Goal: Task Accomplishment & Management: Use online tool/utility

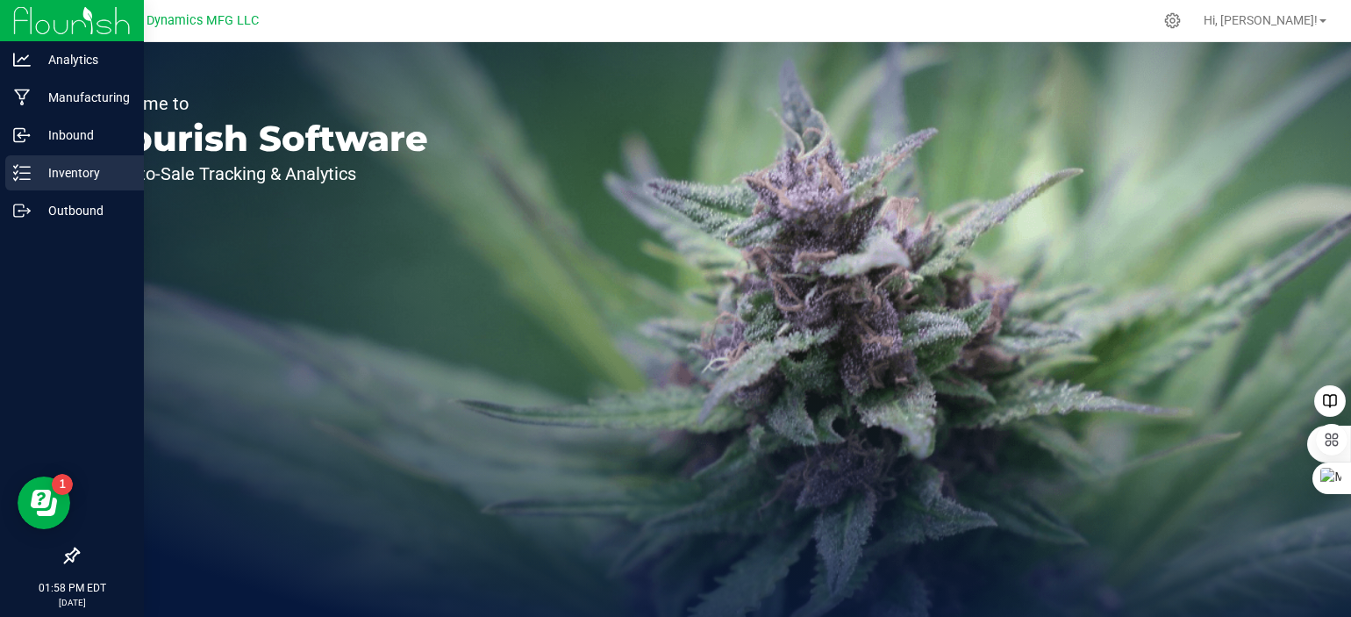
click at [25, 174] on icon at bounding box center [22, 173] width 18 height 18
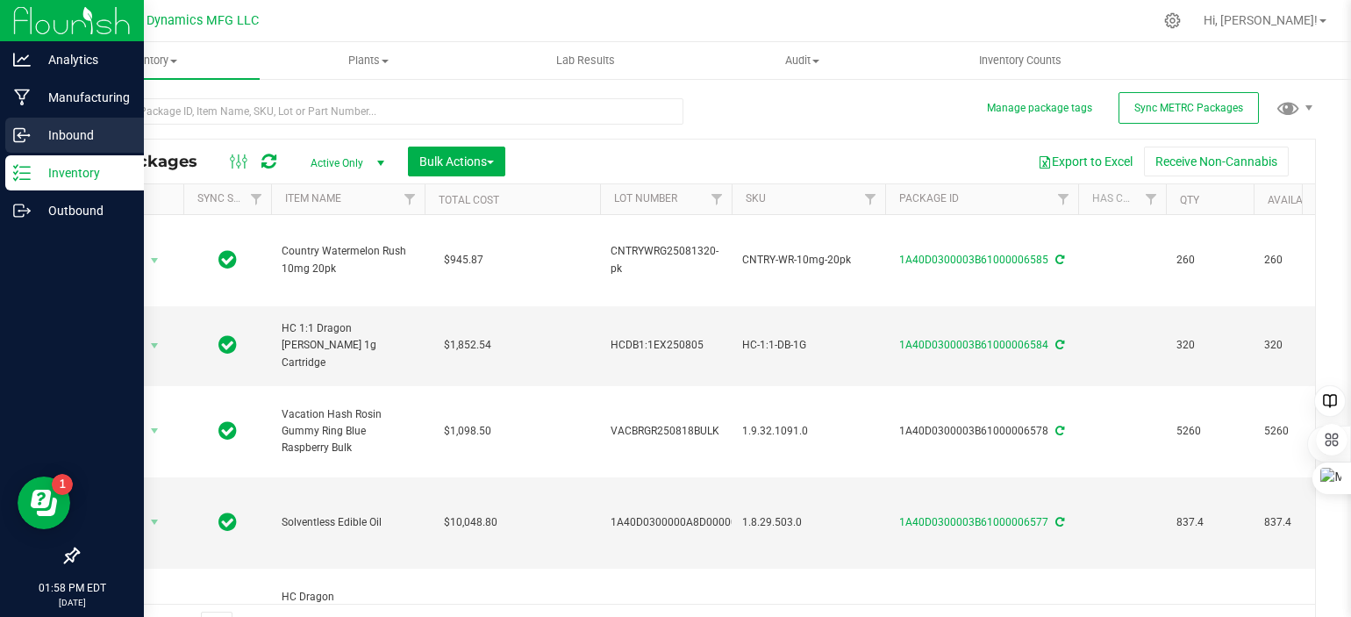
click at [21, 129] on icon at bounding box center [22, 135] width 18 height 18
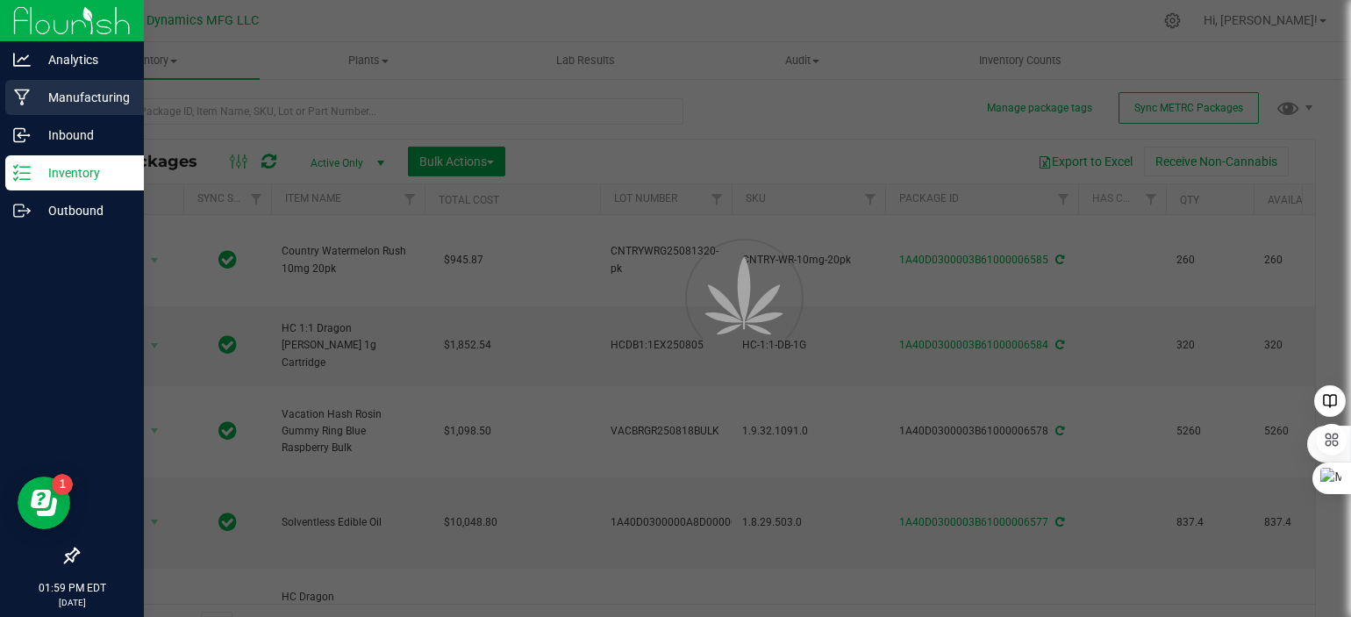
click at [26, 101] on icon at bounding box center [22, 98] width 17 height 18
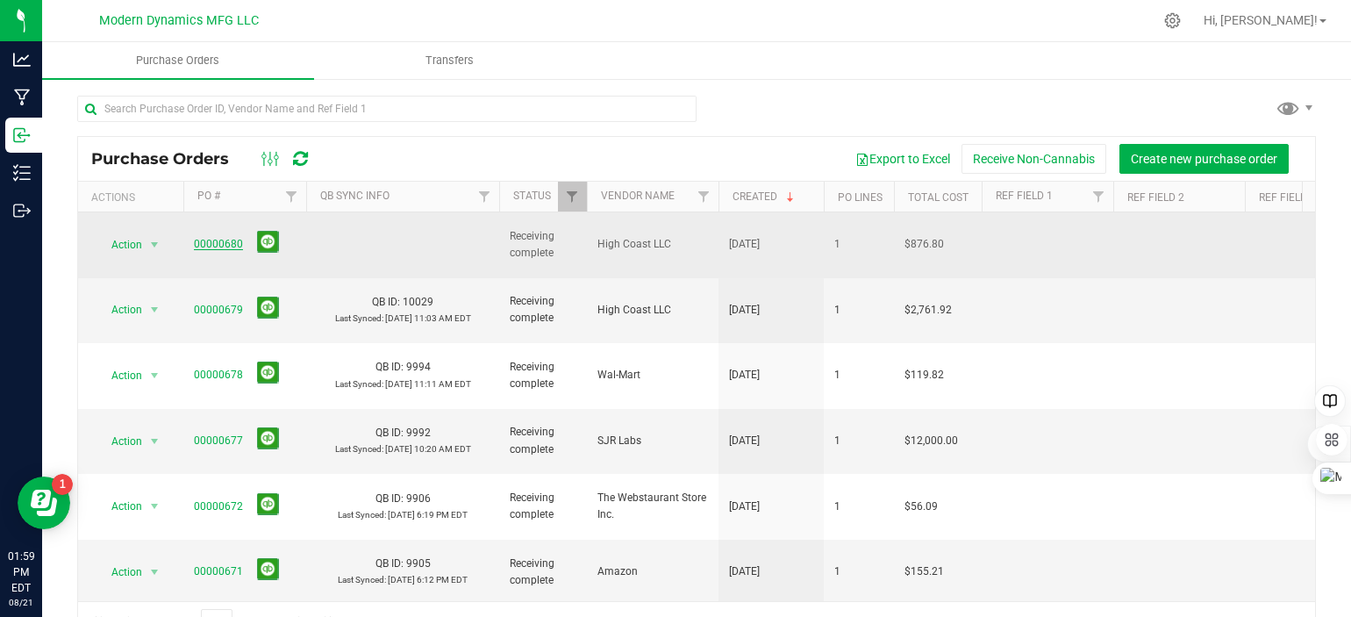
click at [214, 238] on link "00000680" at bounding box center [218, 244] width 49 height 12
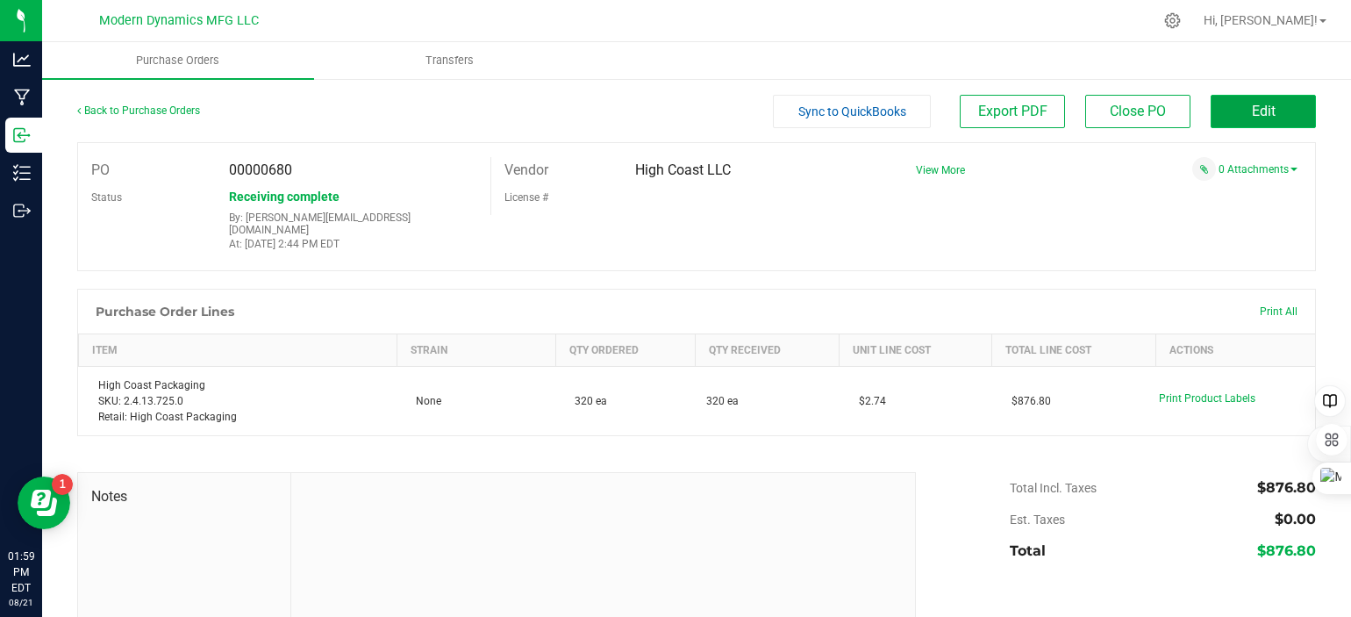
click at [1223, 109] on button "Edit" at bounding box center [1263, 111] width 105 height 33
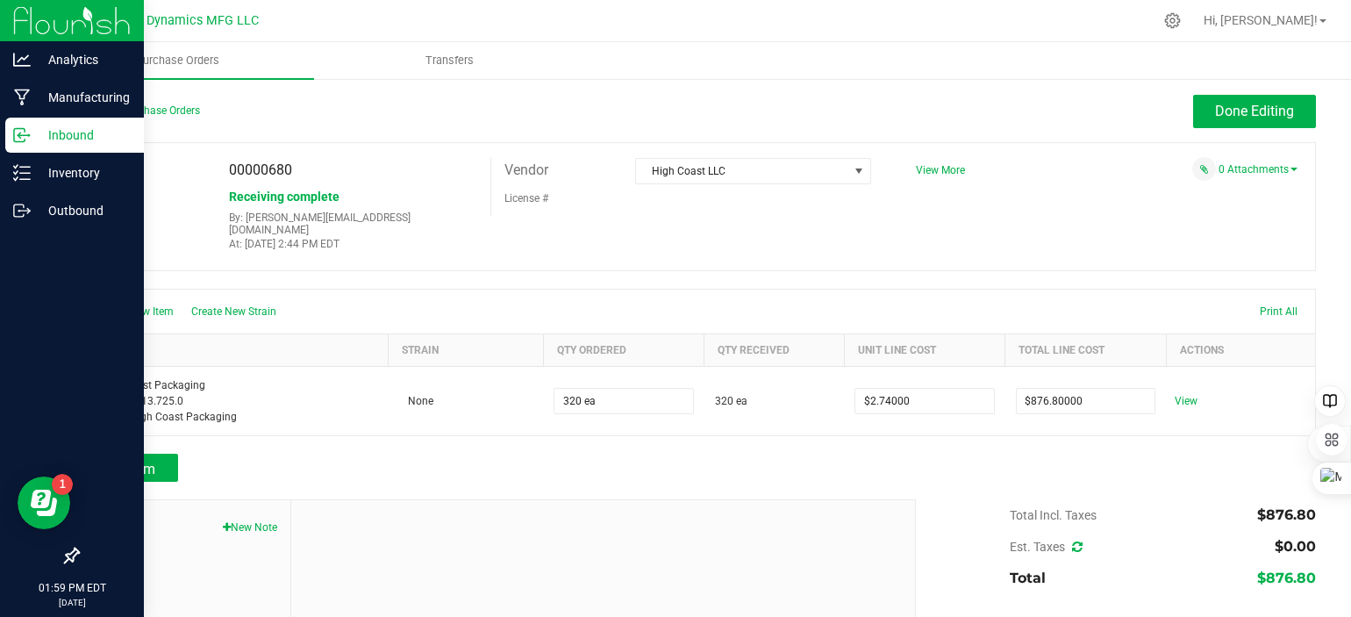
click at [25, 136] on icon at bounding box center [22, 135] width 18 height 18
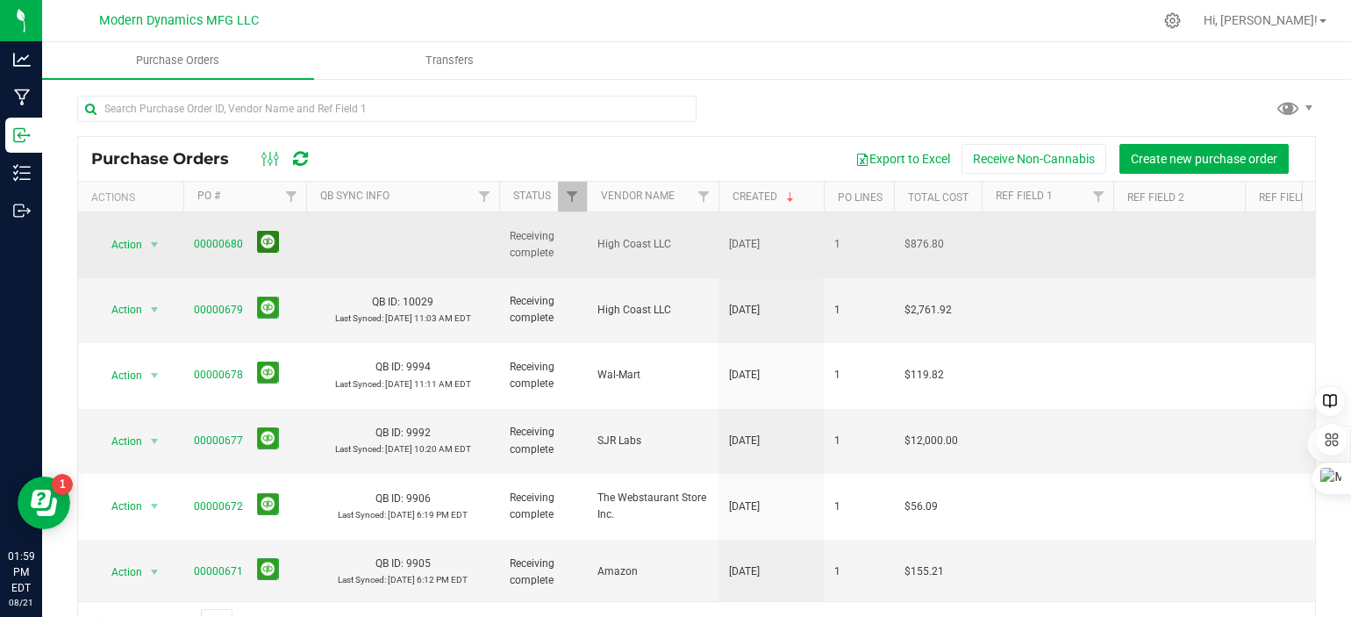
click at [258, 234] on button at bounding box center [268, 242] width 22 height 22
click at [725, 46] on ul "Purchase Orders Transfers" at bounding box center [717, 61] width 1351 height 38
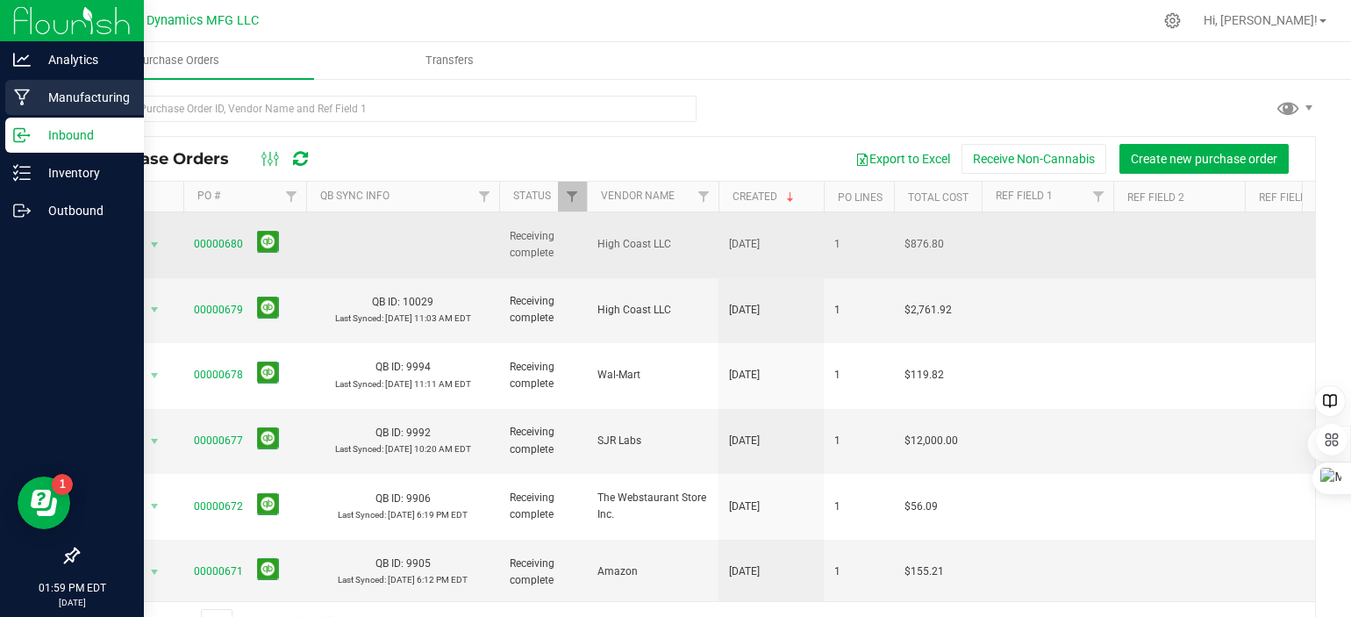
click at [20, 89] on icon at bounding box center [22, 98] width 17 height 18
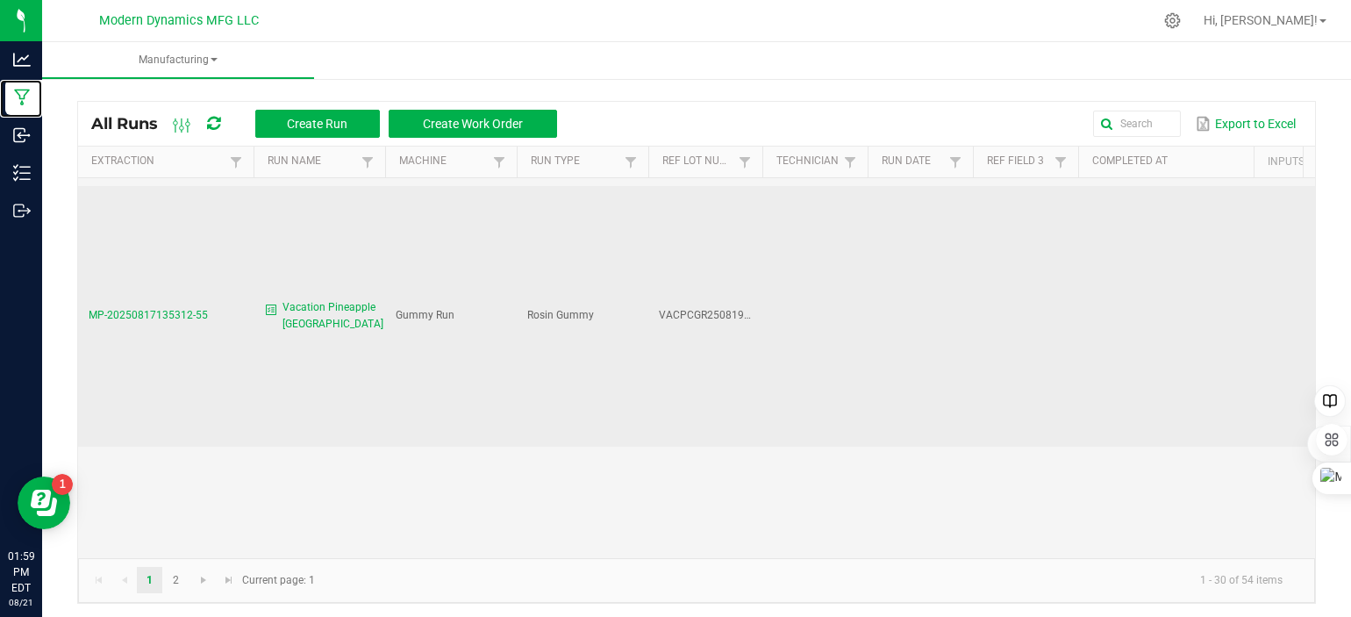
scroll to position [1053, 0]
click at [333, 297] on span "Vacation Pineapple [GEOGRAPHIC_DATA]" at bounding box center [332, 313] width 101 height 33
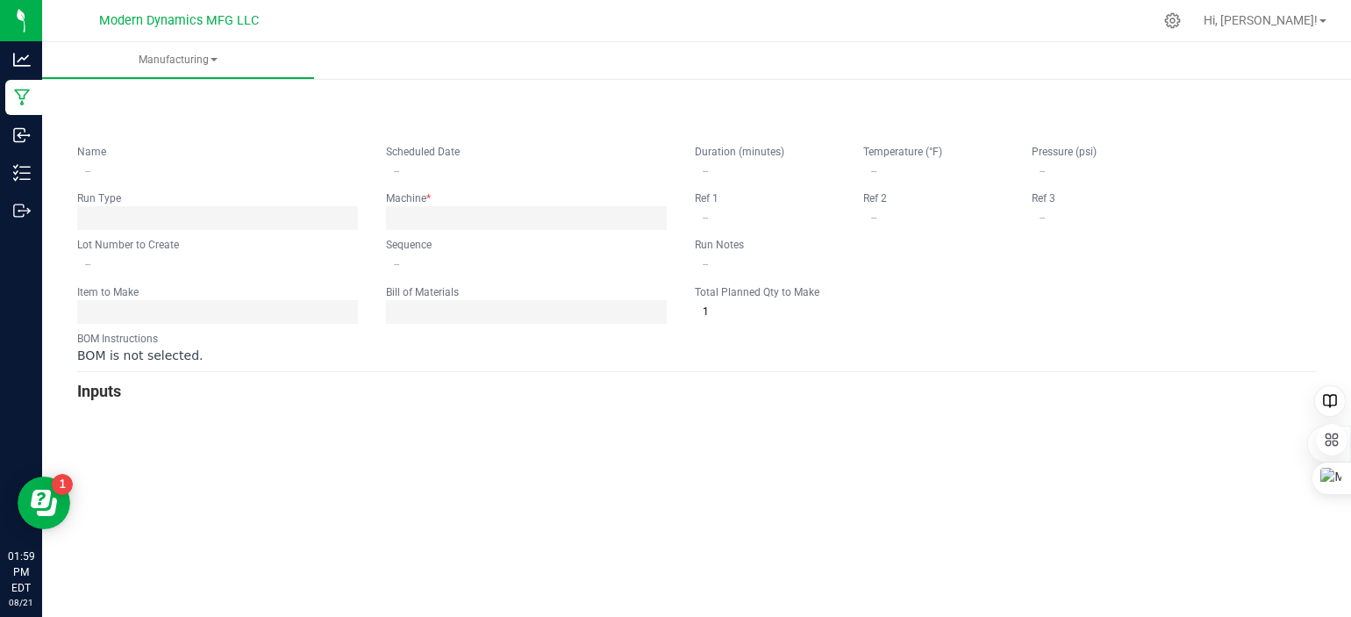
type input "Vacation Pineapple [GEOGRAPHIC_DATA]"
type input "[DATE] 9:00 AM"
type input "VACPCGR250819BULK"
type input "0"
type input "6,000"
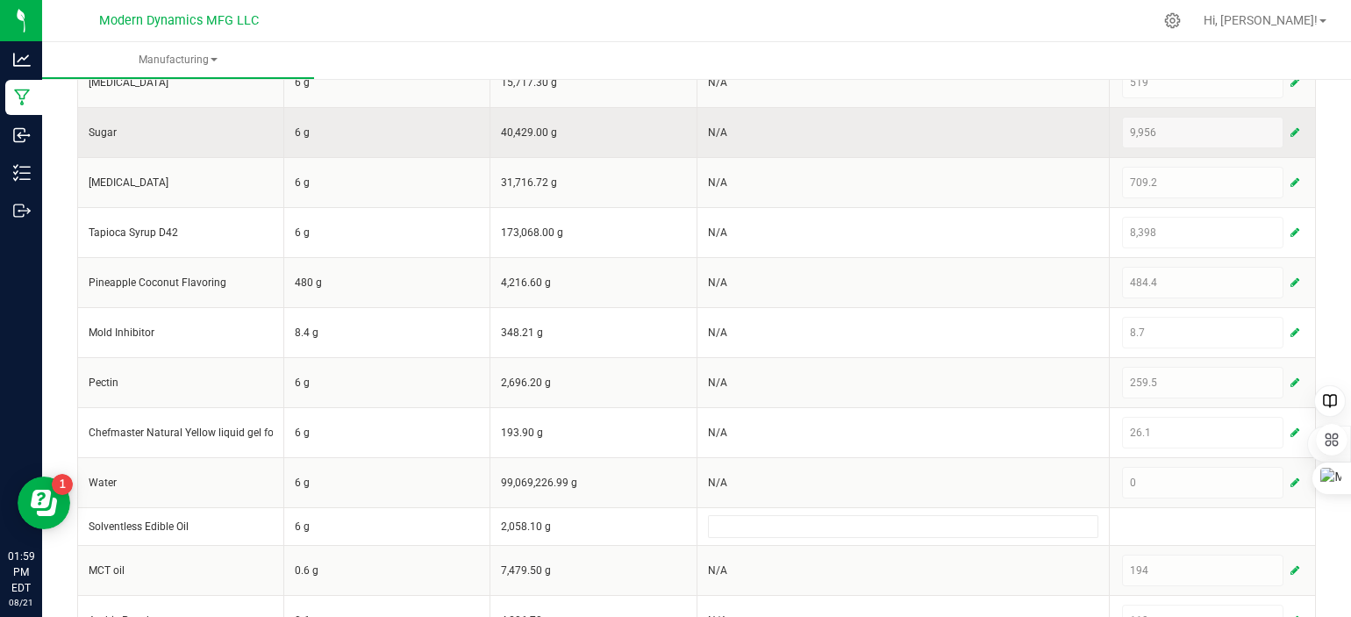
scroll to position [568, 0]
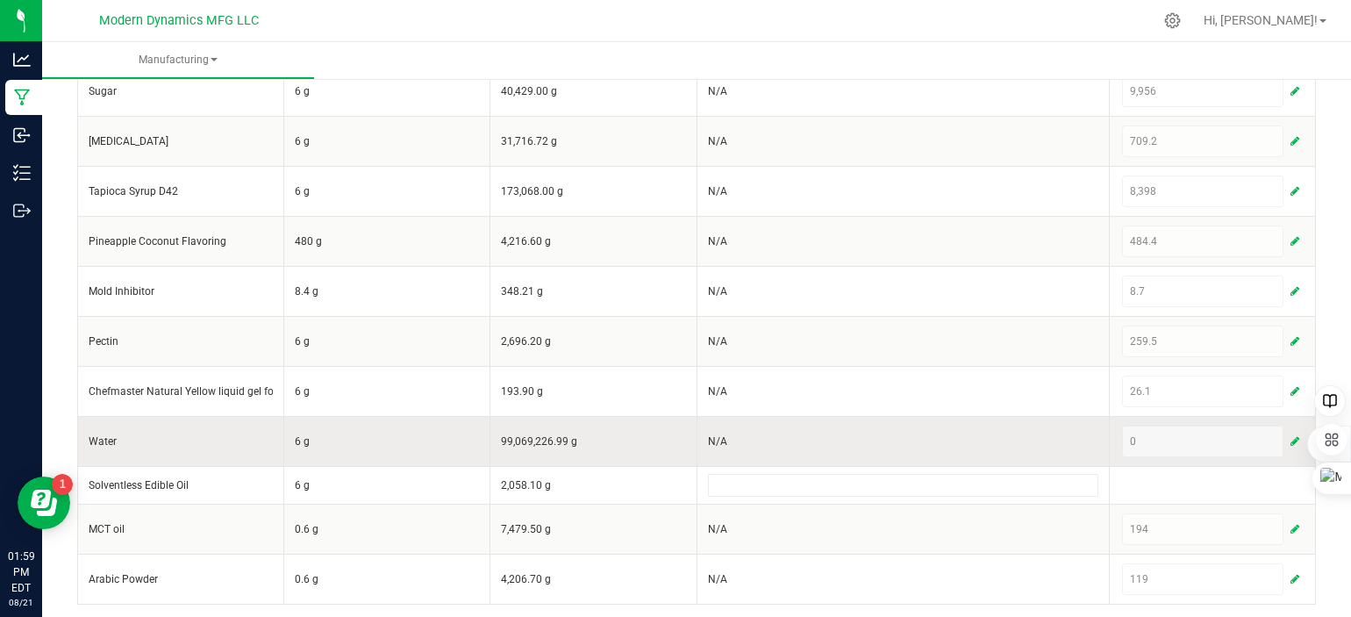
click at [1132, 434] on div "0" at bounding box center [1212, 441] width 181 height 32
click at [1290, 441] on span "button" at bounding box center [1294, 441] width 9 height 14
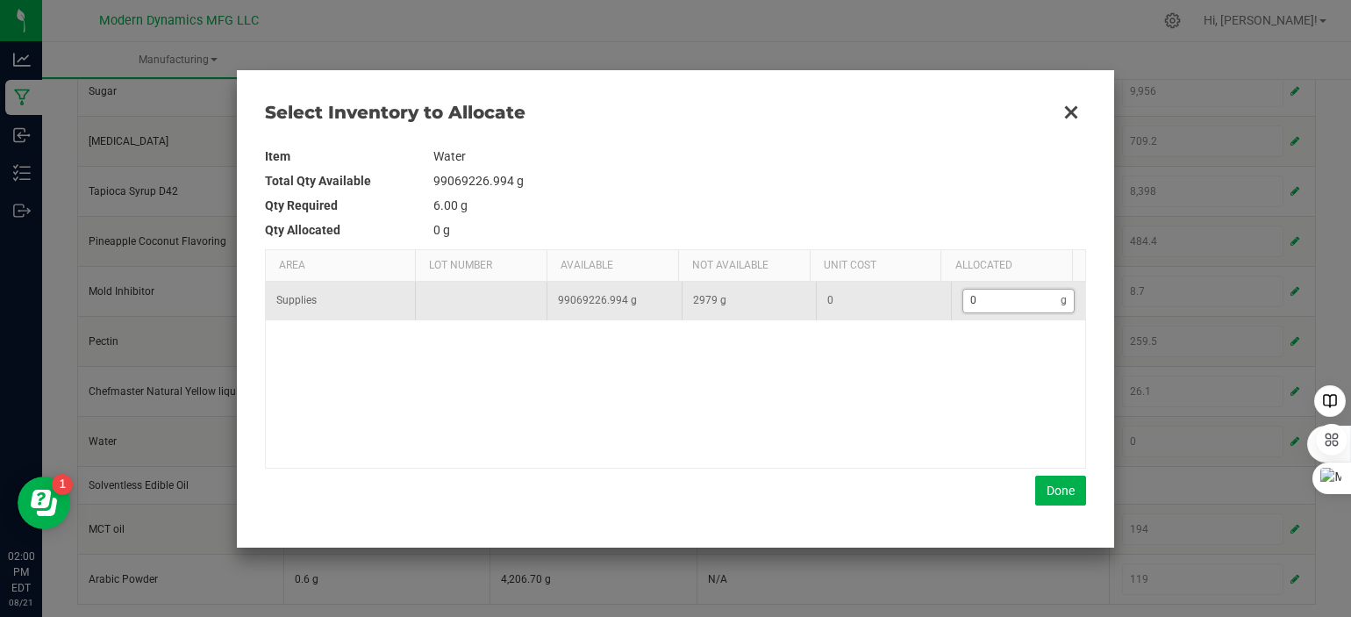
click at [986, 308] on input "0" at bounding box center [1012, 301] width 98 height 22
type input "6"
type input "68"
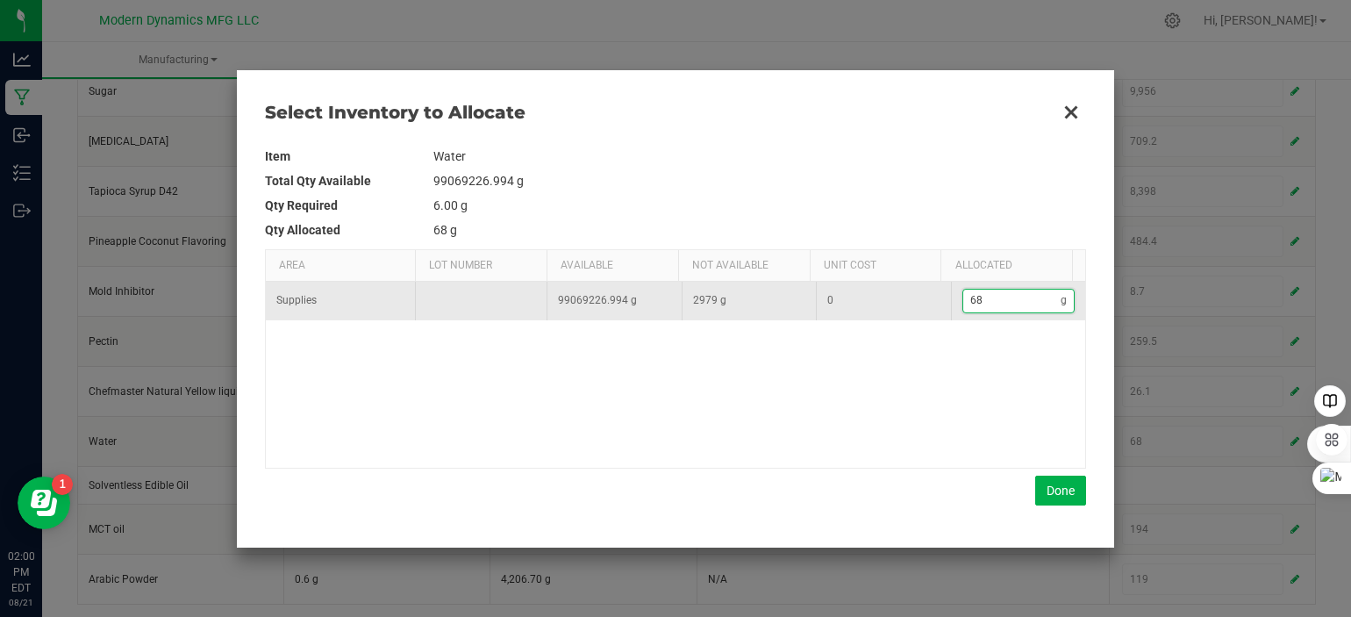
type input "683"
type input "6,832"
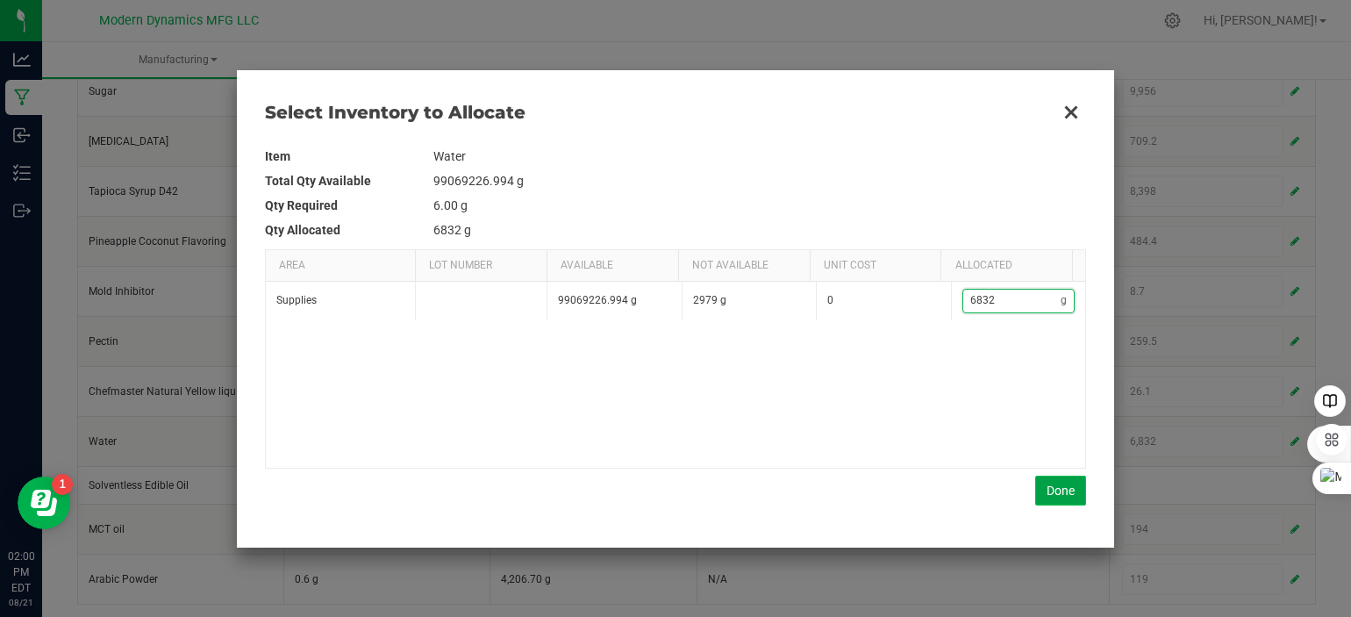
type input "6,832"
click at [1073, 491] on button "Done" at bounding box center [1060, 490] width 51 height 30
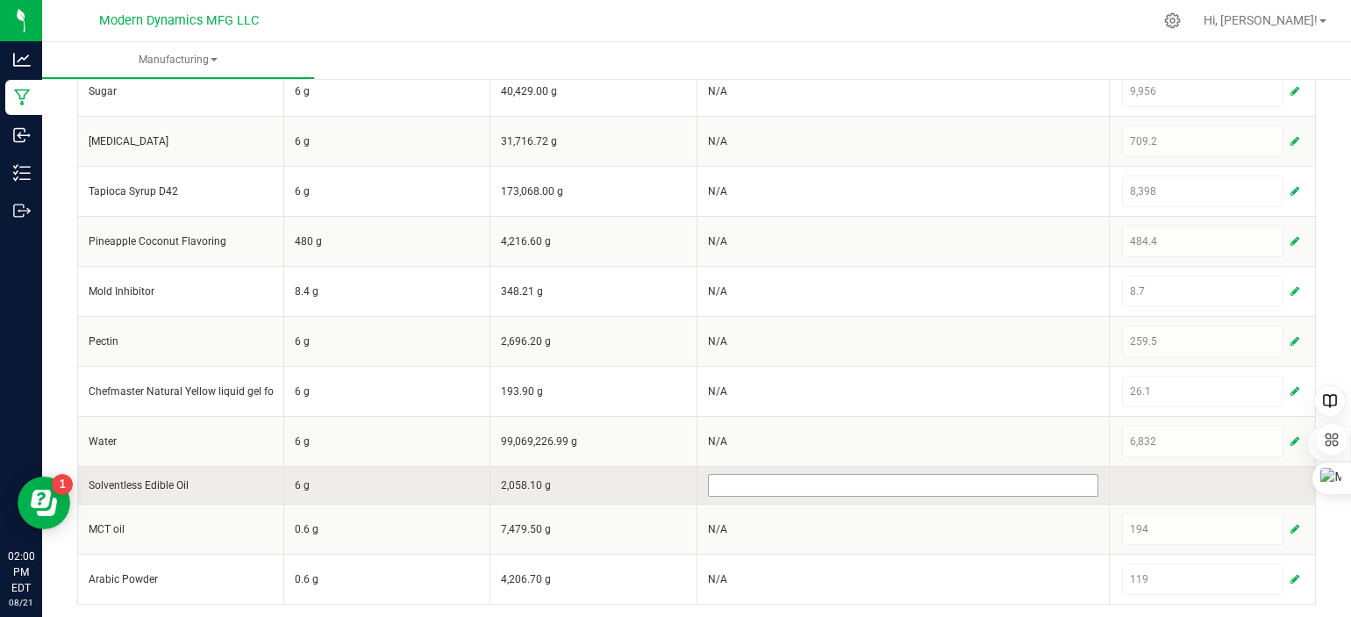
click at [753, 480] on input at bounding box center [903, 485] width 389 height 21
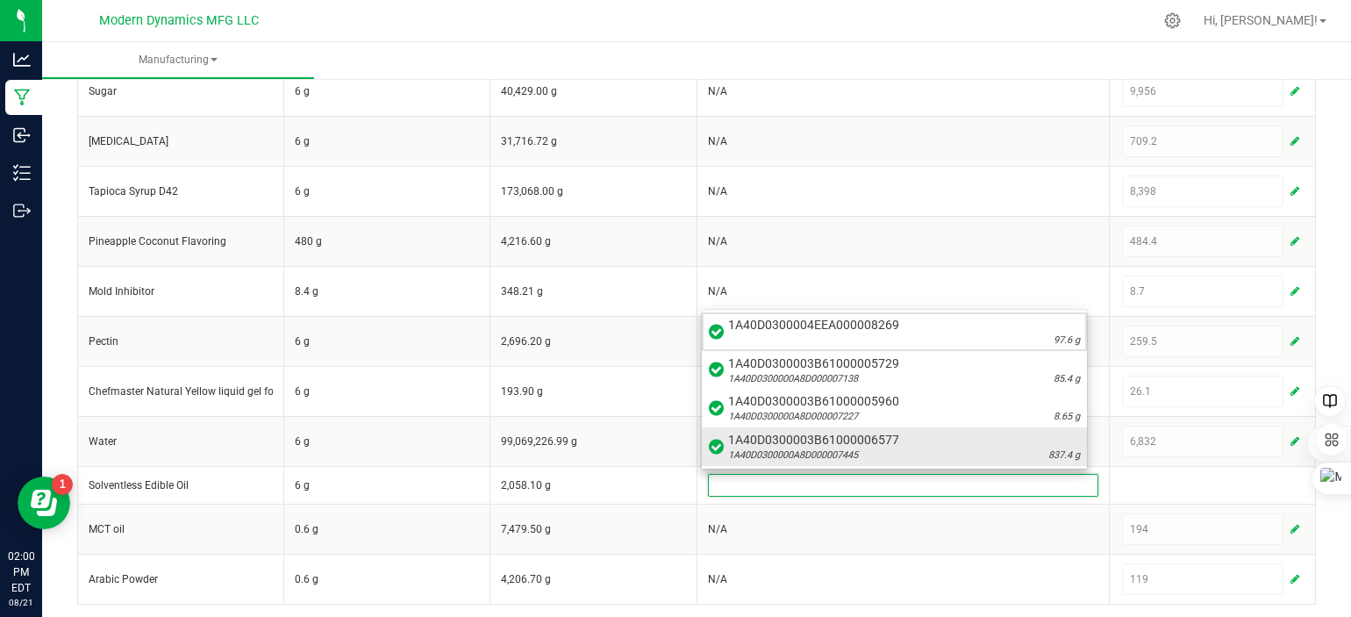
click at [822, 442] on span "1A40D0300003B61000006577" at bounding box center [904, 440] width 352 height 18
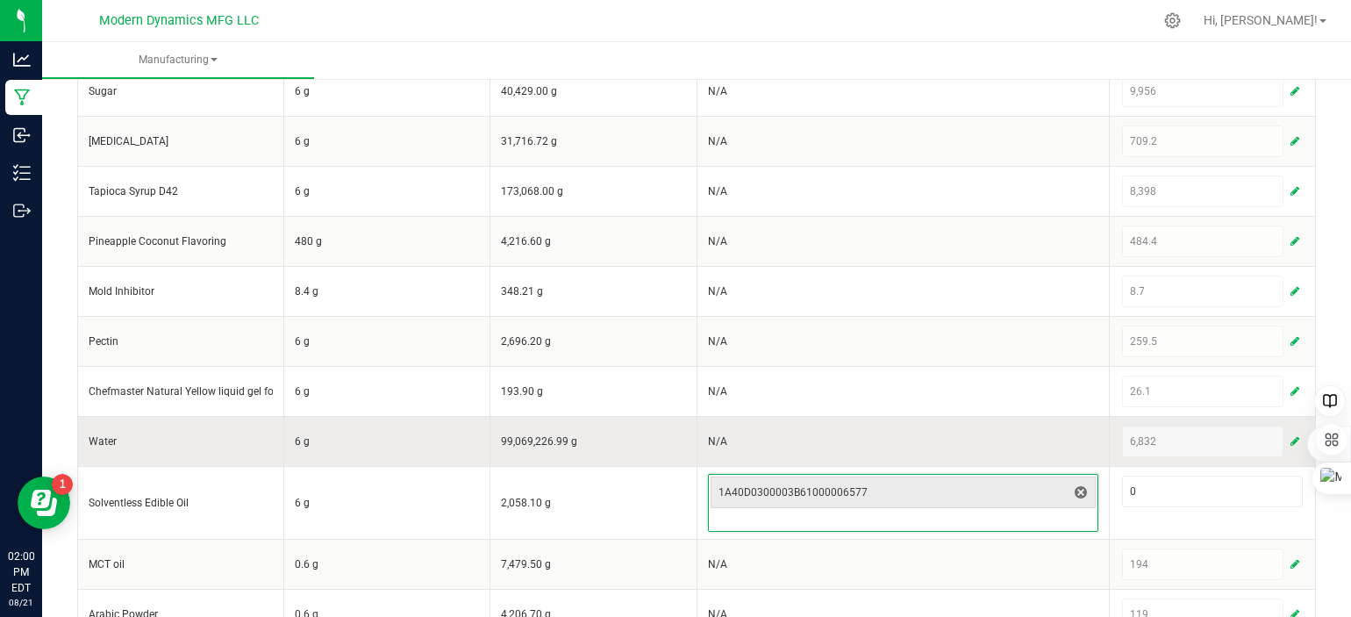
click at [1148, 426] on div "6,832" at bounding box center [1212, 441] width 181 height 32
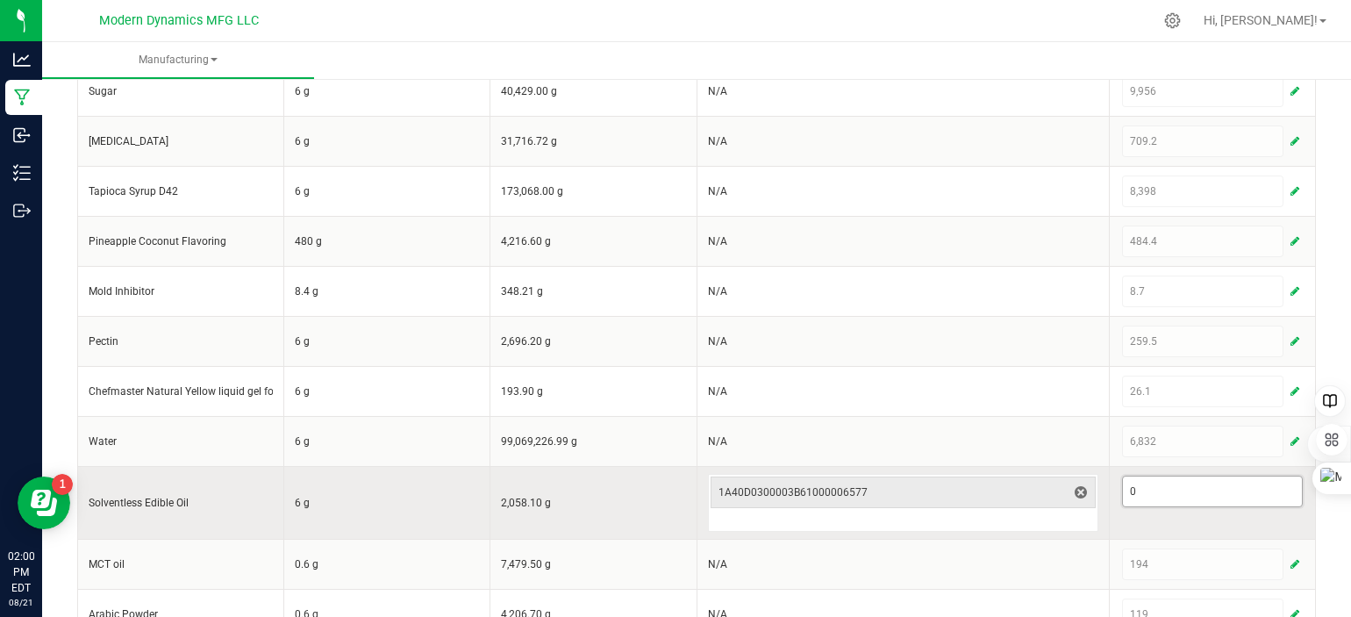
click at [1249, 486] on input "0" at bounding box center [1212, 491] width 179 height 30
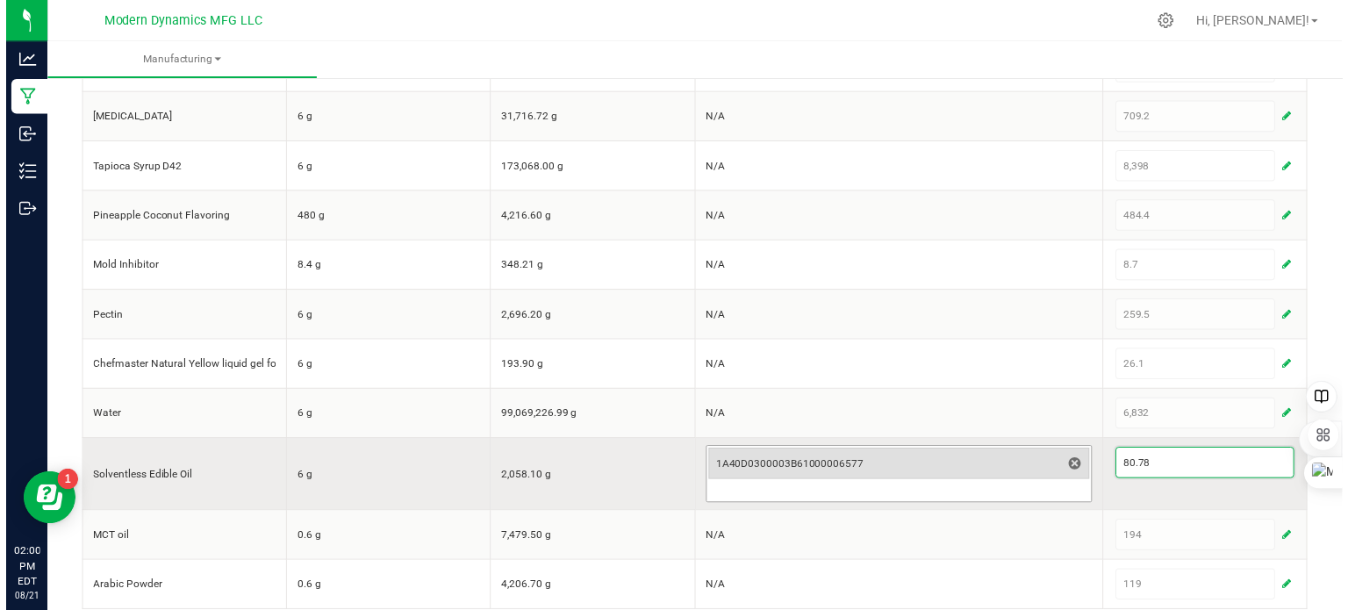
scroll to position [603, 0]
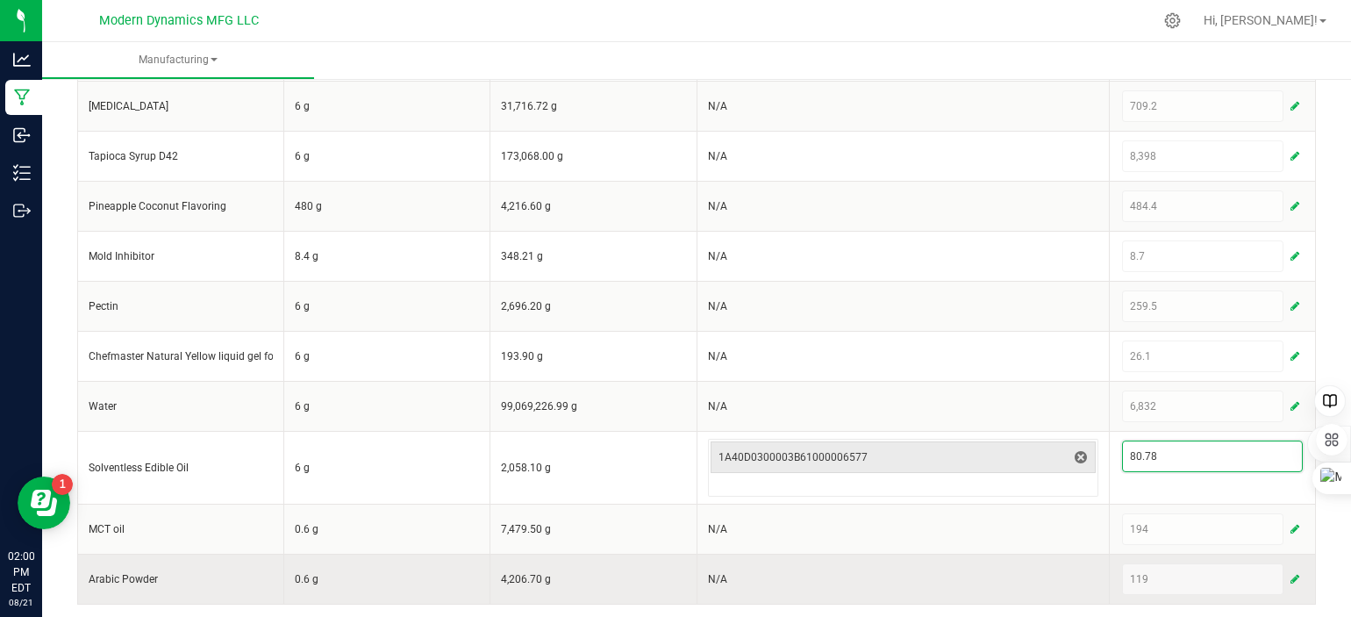
type input "80.78"
click at [983, 563] on td "N/A" at bounding box center [903, 579] width 412 height 50
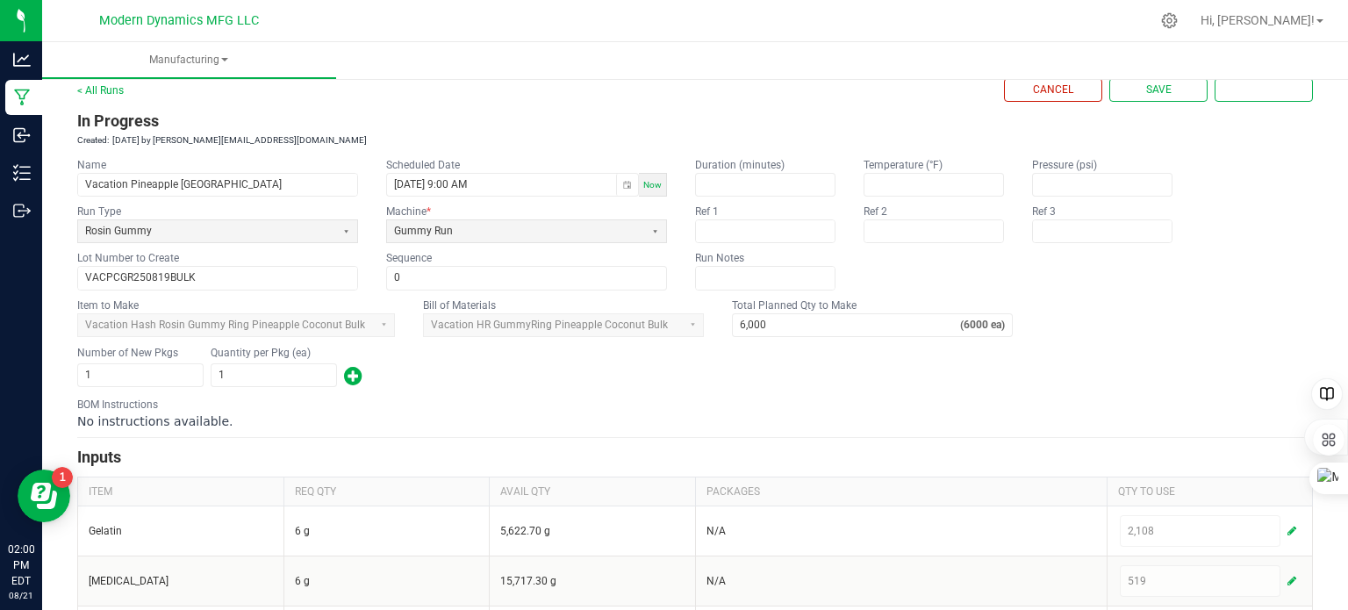
scroll to position [18, 0]
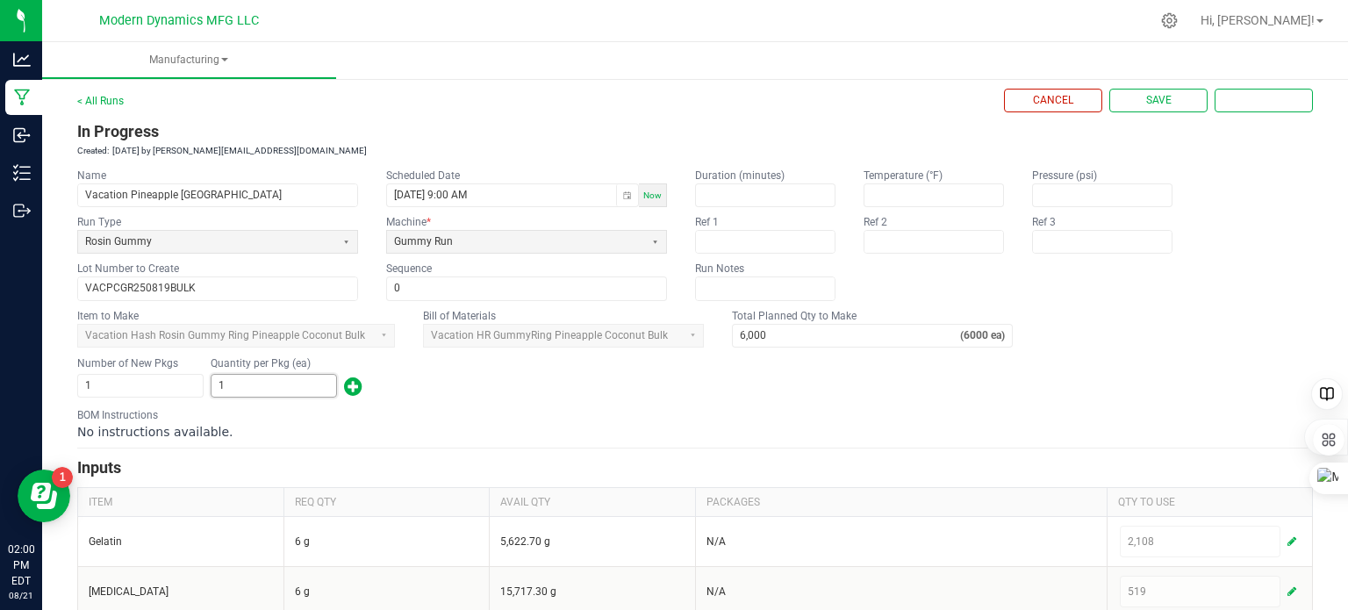
click at [247, 379] on input "1" at bounding box center [273, 386] width 125 height 22
type input "5,280"
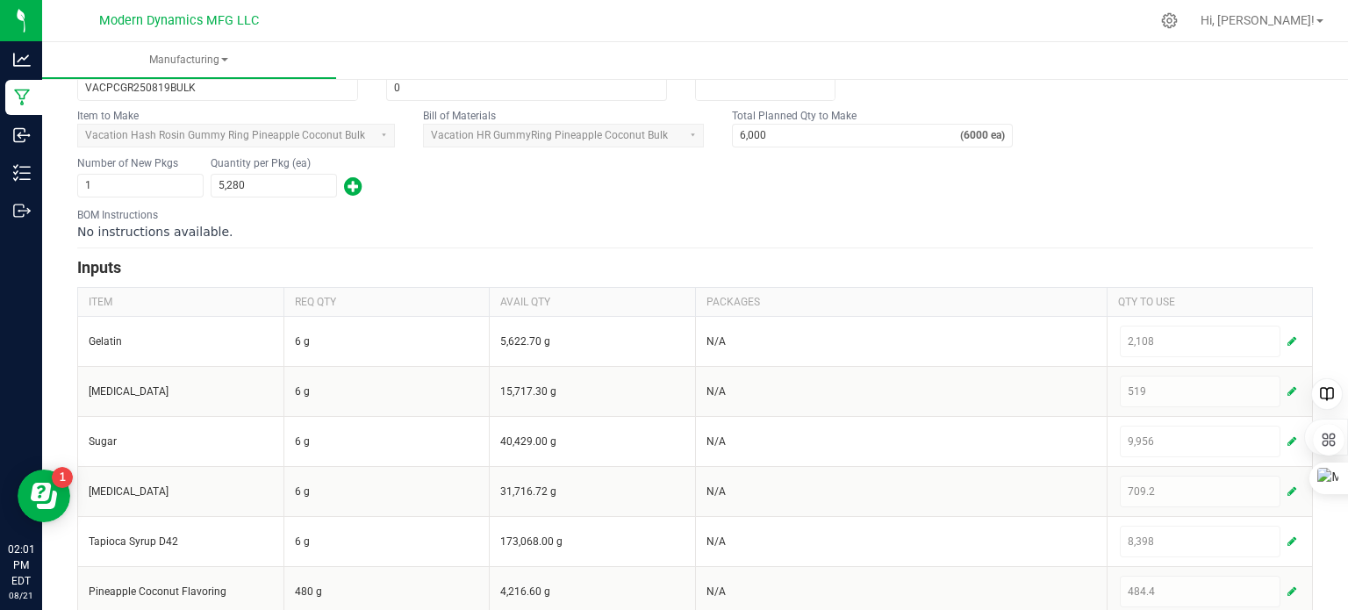
scroll to position [0, 0]
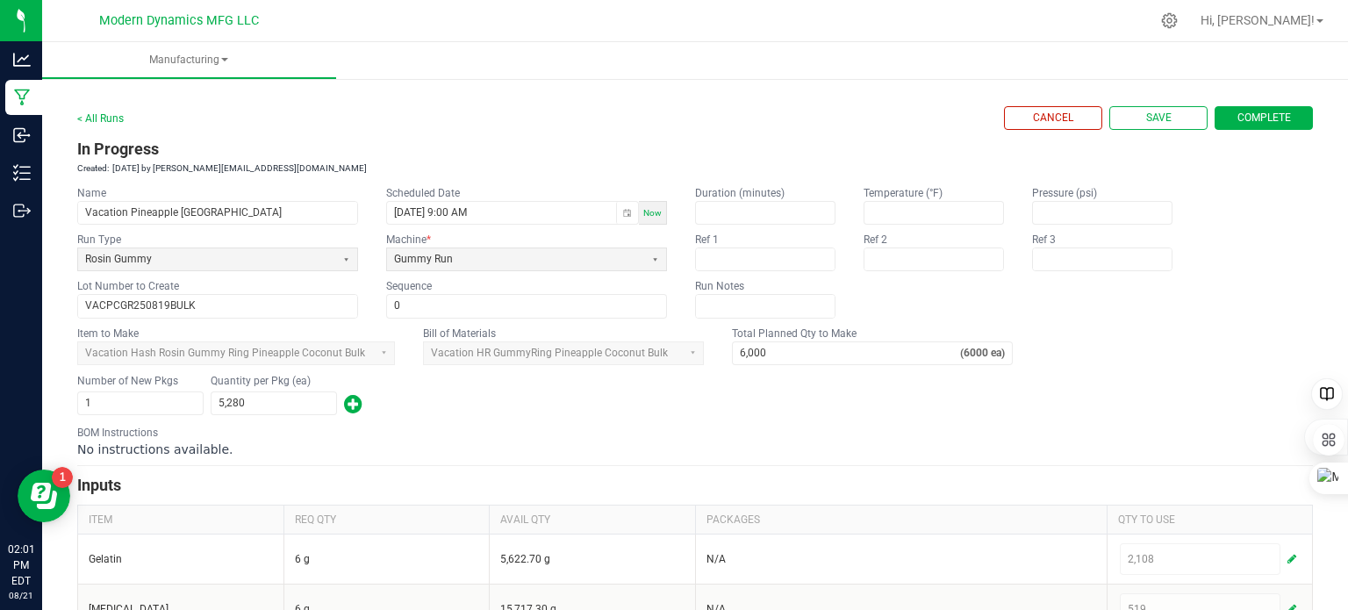
click at [1245, 122] on span "Complete" at bounding box center [1264, 118] width 54 height 15
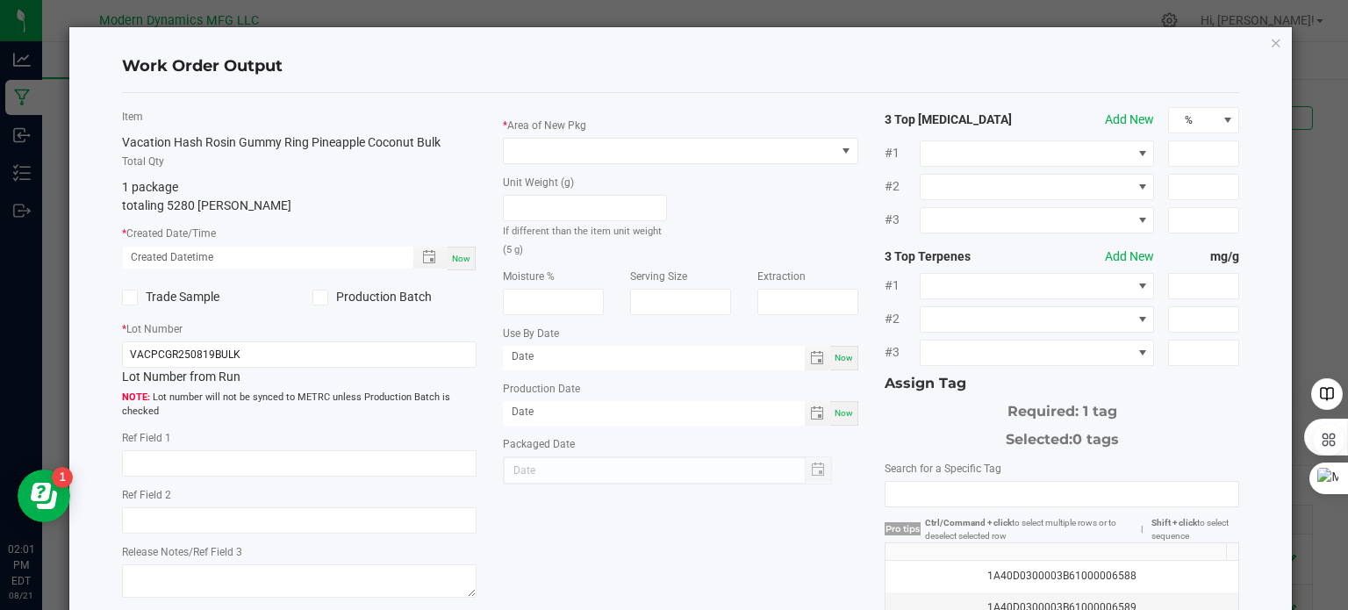
click at [461, 262] on span "Now" at bounding box center [461, 259] width 18 height 10
type input "[DATE] 2:01 PM"
type input "[DATE]"
click at [318, 297] on icon at bounding box center [319, 297] width 11 height 0
click at [0, 0] on input "Production Batch" at bounding box center [0, 0] width 0 height 0
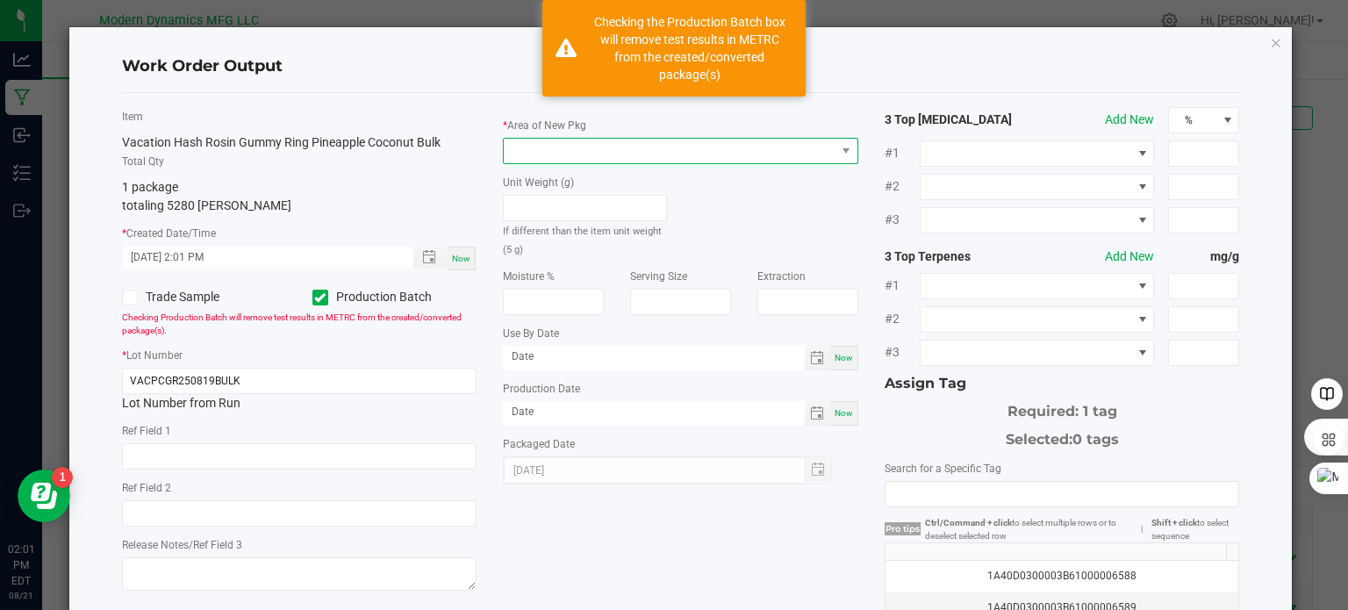
click at [574, 150] on span at bounding box center [670, 151] width 332 height 25
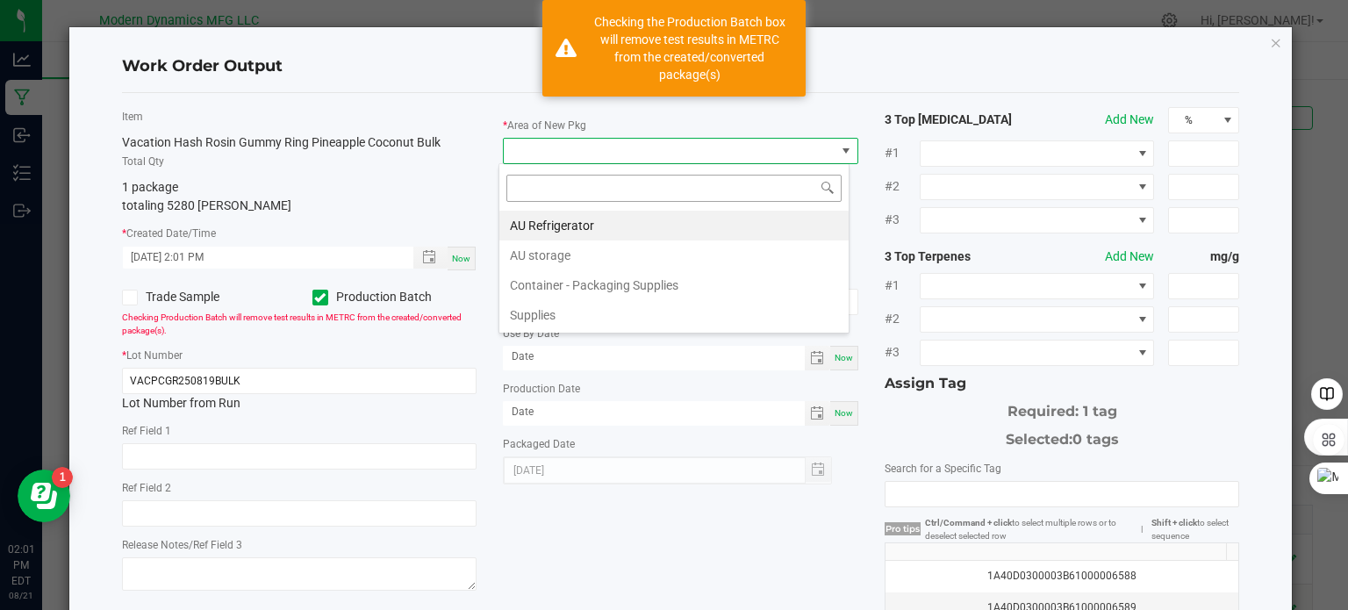
scroll to position [25, 351]
click at [565, 257] on li "AU storage" at bounding box center [673, 255] width 349 height 30
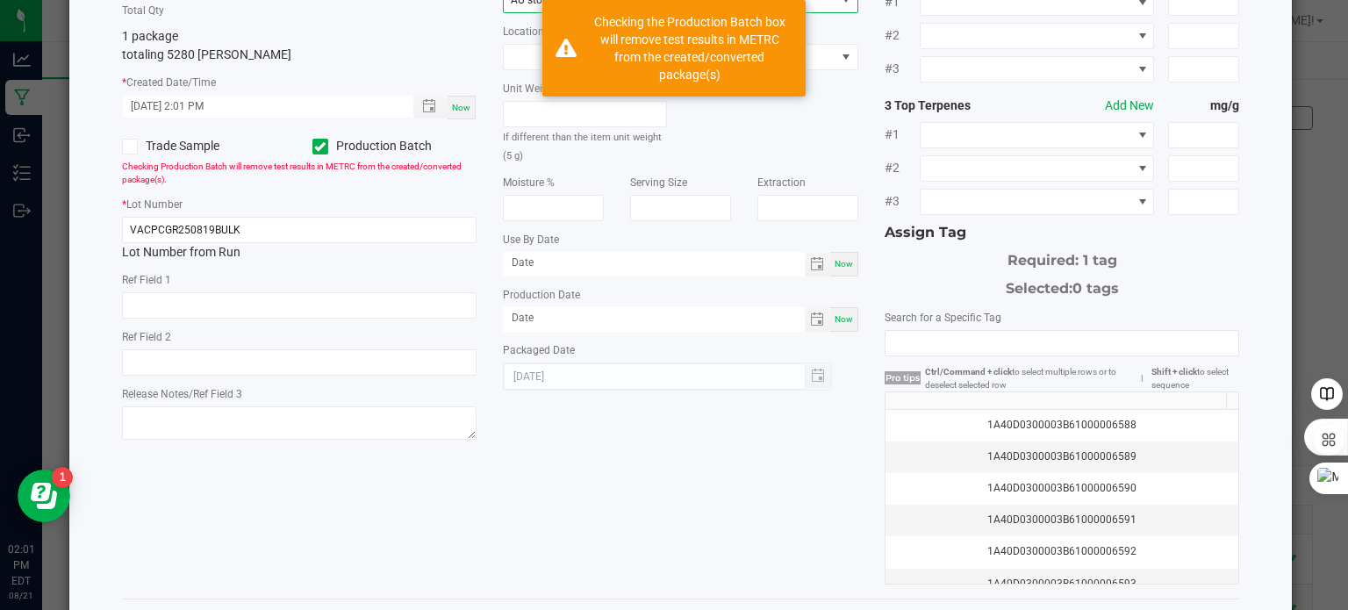
scroll to position [175, 0]
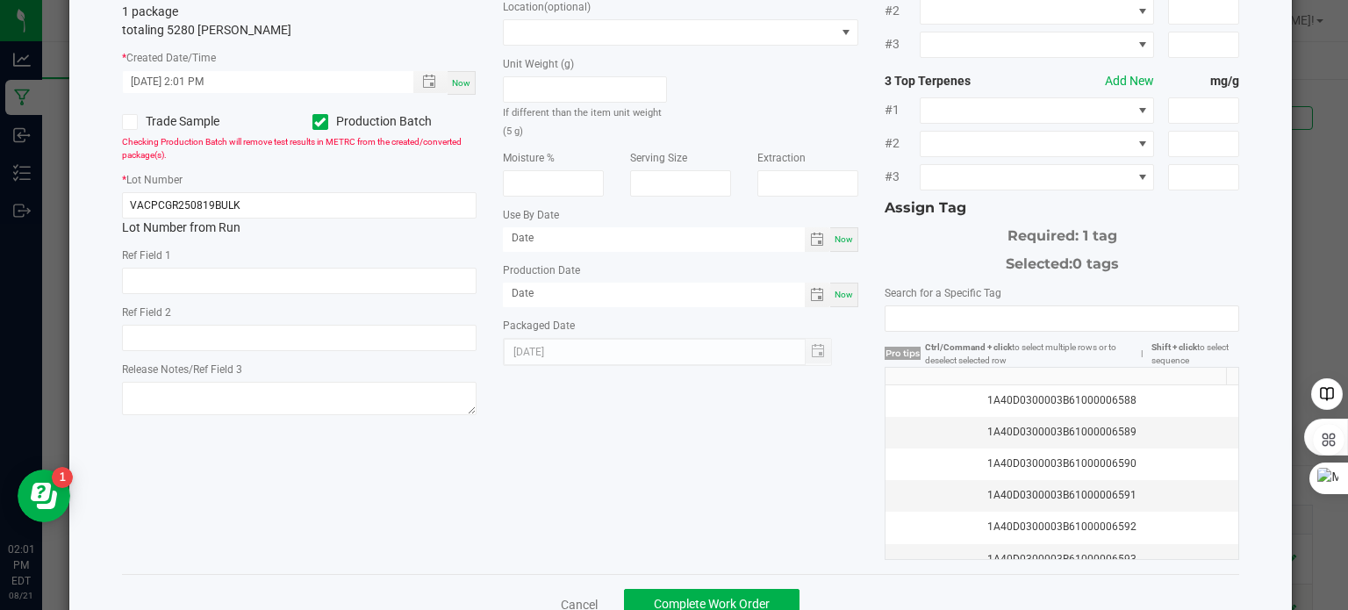
click at [844, 297] on div "Now" at bounding box center [844, 294] width 28 height 25
click at [525, 294] on input "[DATE]" at bounding box center [654, 293] width 302 height 22
type input "[DATE]"
click at [839, 237] on span "Now" at bounding box center [843, 239] width 18 height 10
click at [529, 240] on input "[DATE]" at bounding box center [654, 238] width 302 height 22
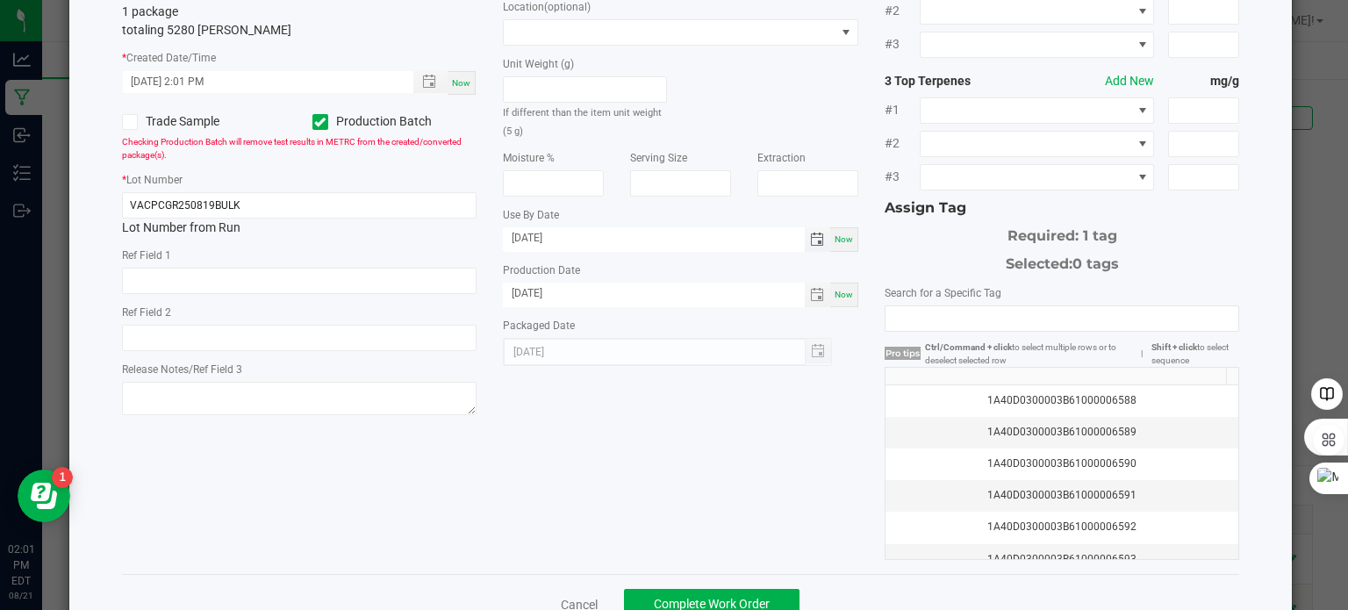
click at [531, 245] on input "[DATE]" at bounding box center [654, 238] width 302 height 22
type input "[DATE]"
click at [661, 448] on div "Item Vacation Hash Rosin Gummy Ring Pineapple Coconut Bulk Total Qty 1 package …" at bounding box center [681, 246] width 1144 height 628
click at [1119, 394] on div "1A40D0300003B61000006588" at bounding box center [1062, 400] width 332 height 17
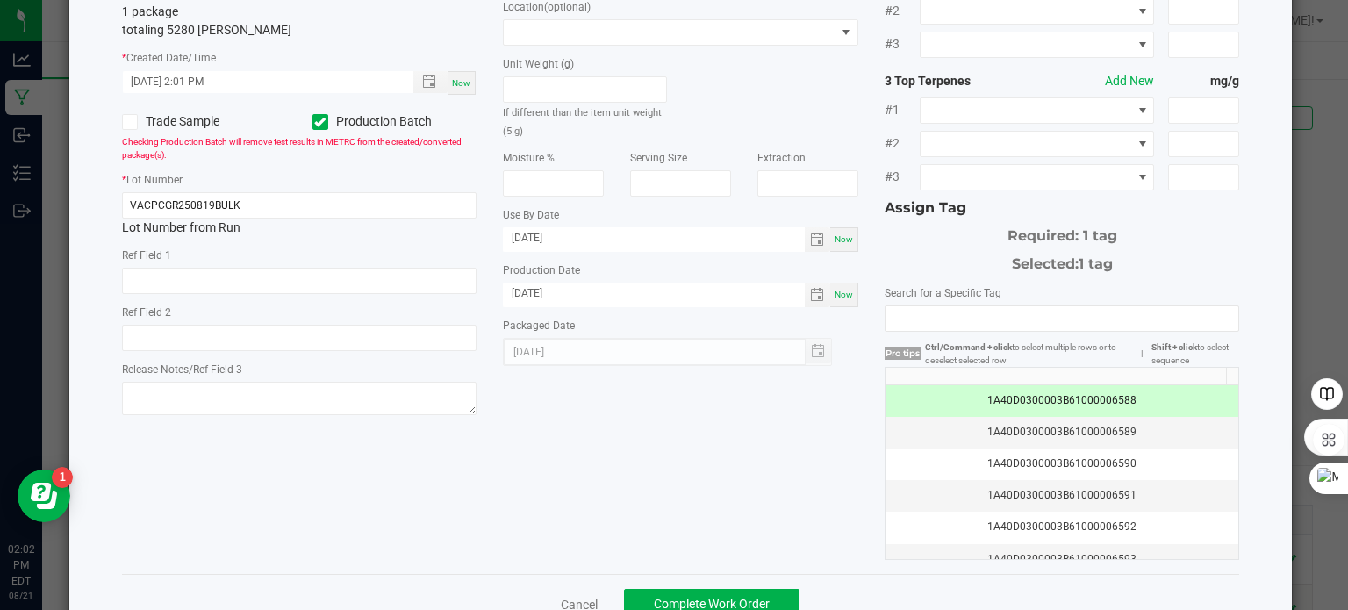
click at [1119, 394] on div "1A40D0300003B61000006588" at bounding box center [1062, 400] width 332 height 17
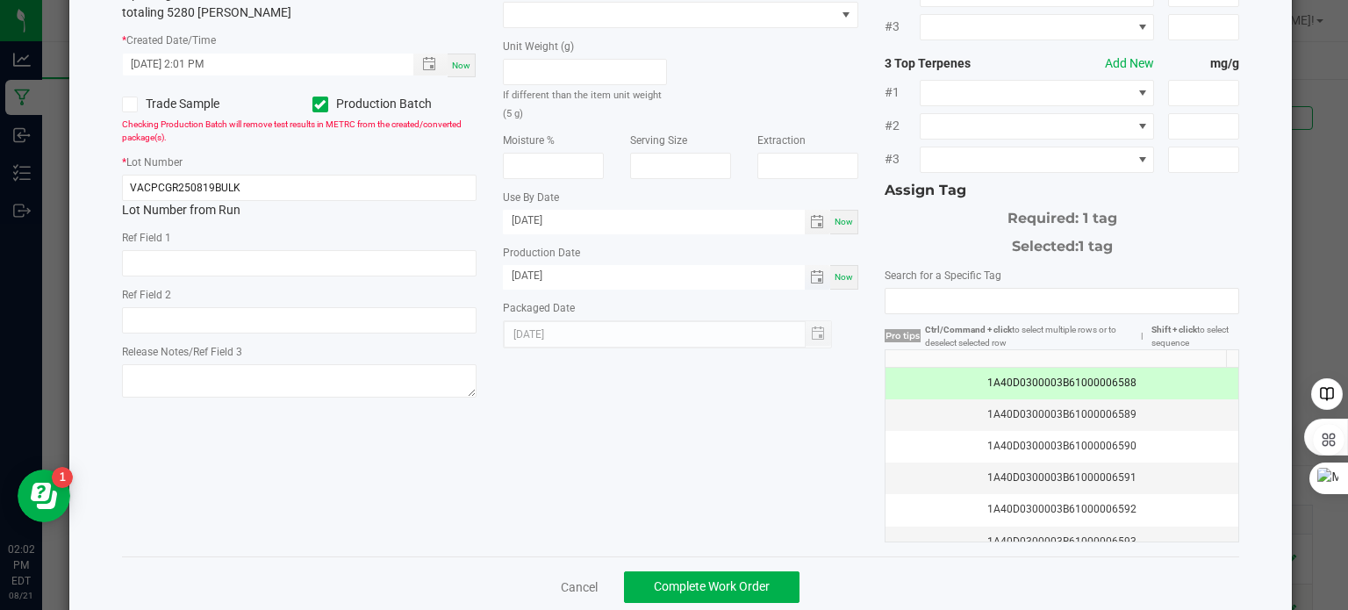
scroll to position [224, 0]
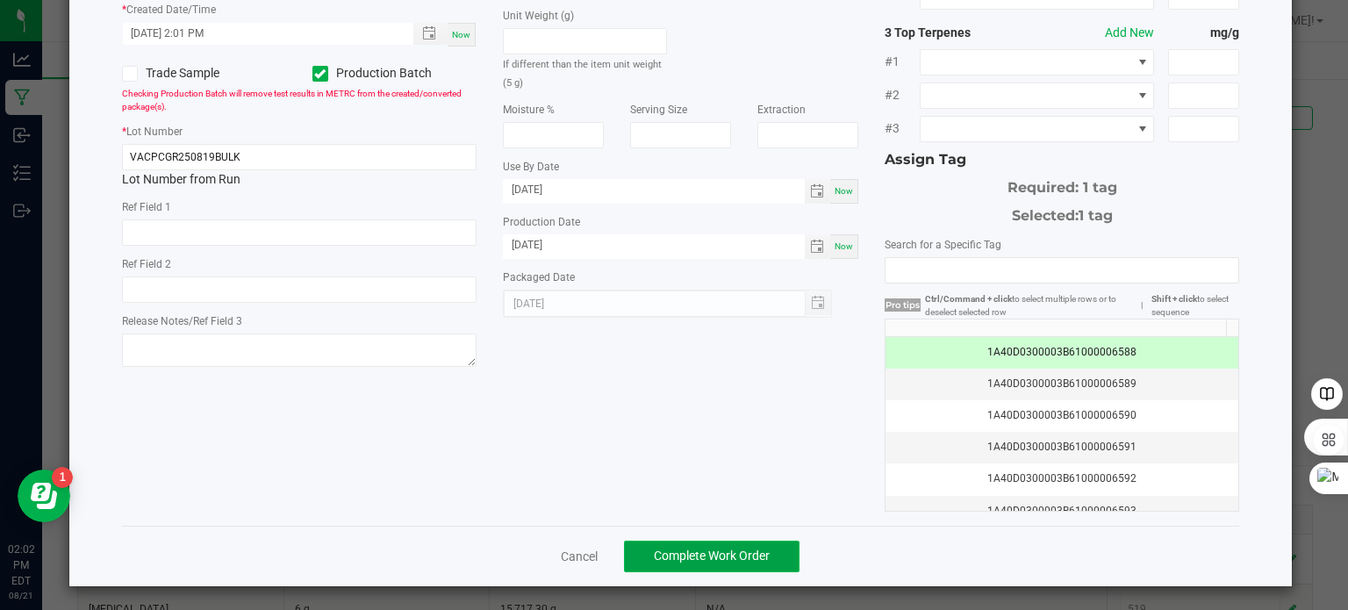
click at [747, 550] on span "Complete Work Order" at bounding box center [712, 555] width 116 height 14
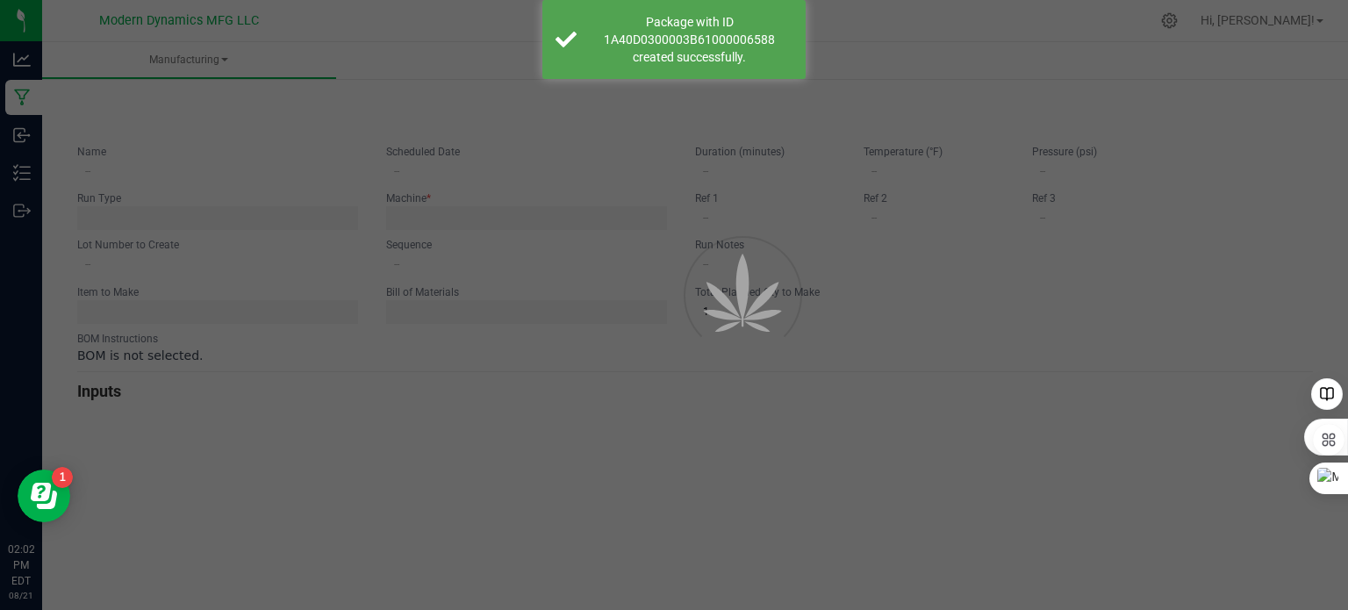
type input "Vacation Pineapple [GEOGRAPHIC_DATA]"
type input "[DATE] 9:00 AM"
type input "VACPCGR250819BULK"
type input "0"
type input "6,000"
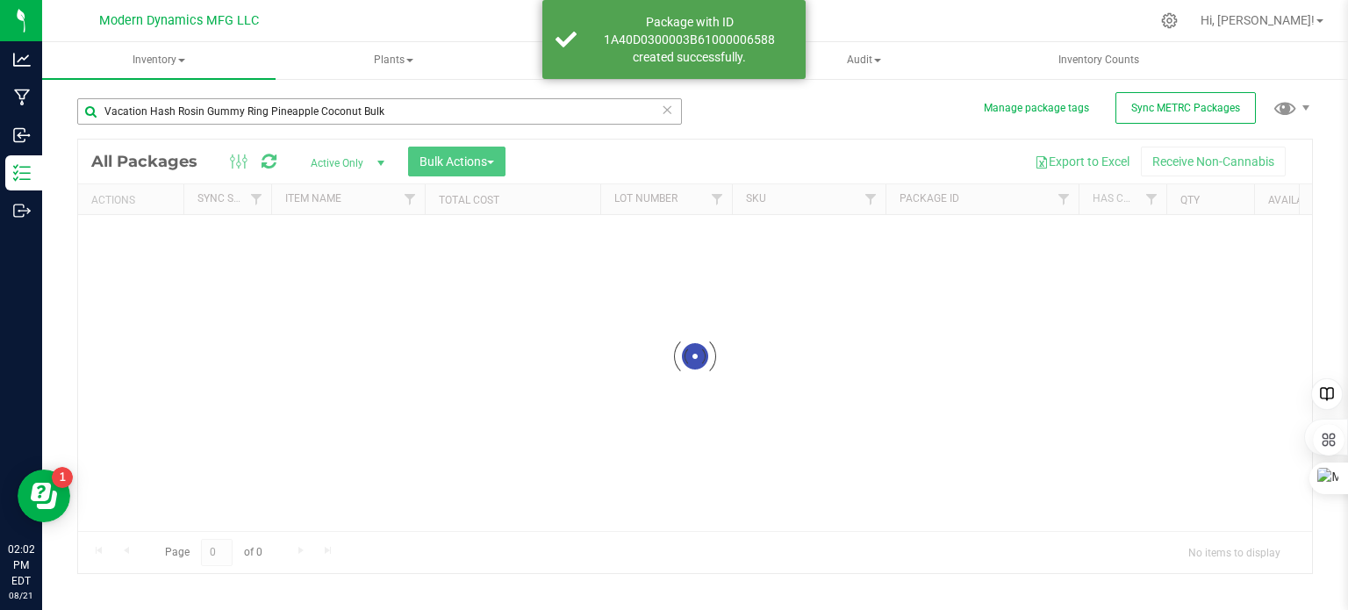
scroll to position [3, 0]
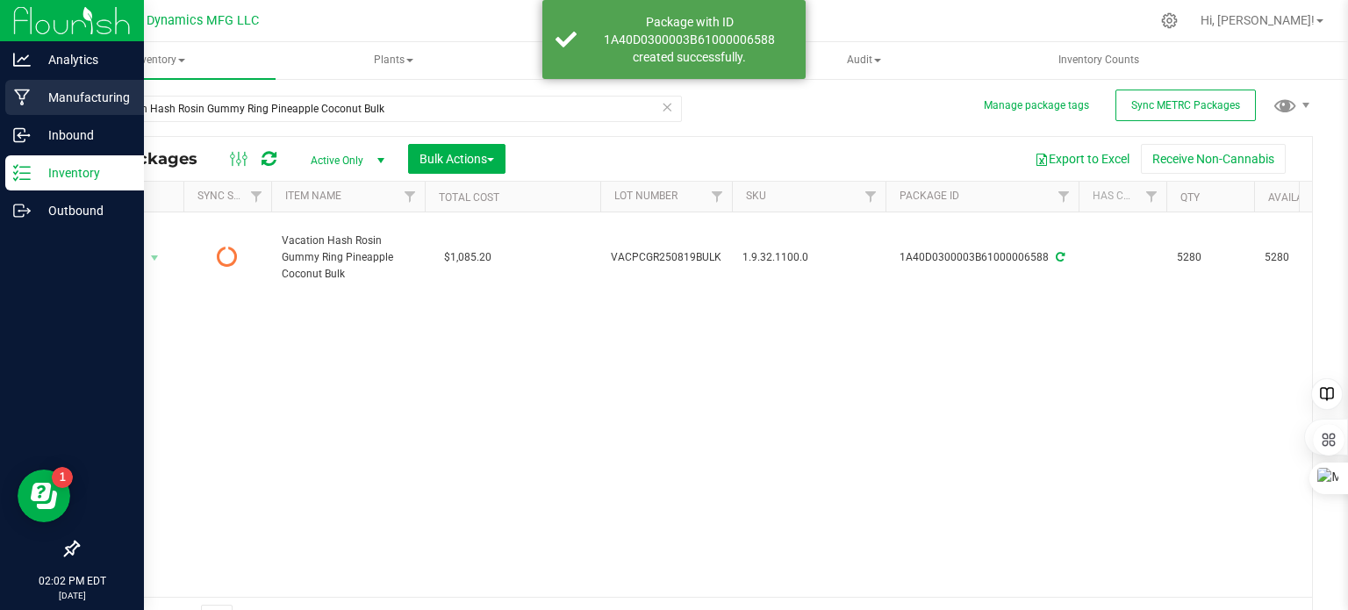
click at [25, 99] on icon at bounding box center [22, 98] width 17 height 18
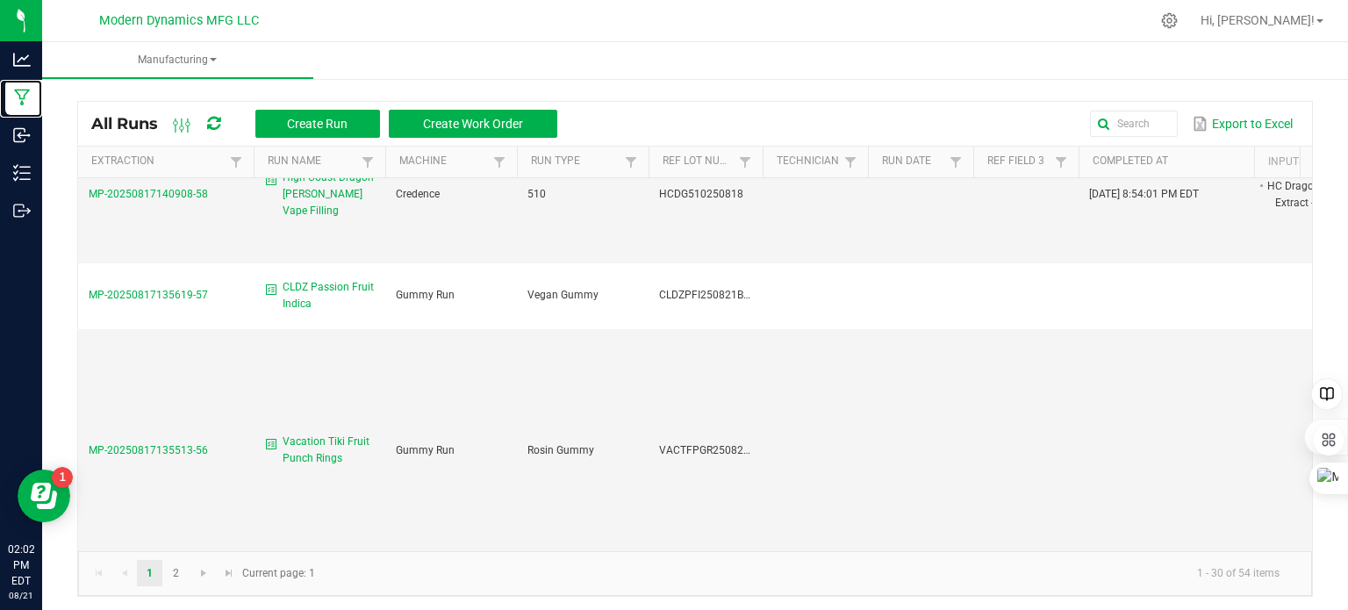
scroll to position [702, 0]
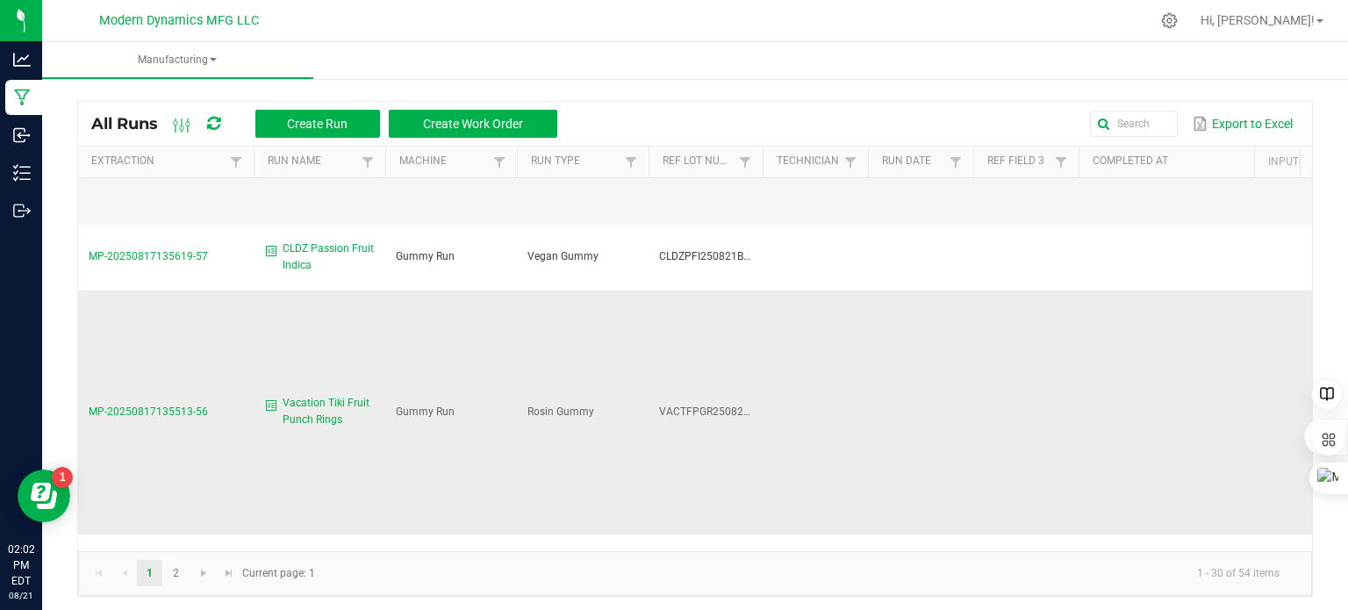
click at [344, 395] on span "Vacation Tiki Fruit Punch Rings" at bounding box center [328, 411] width 92 height 33
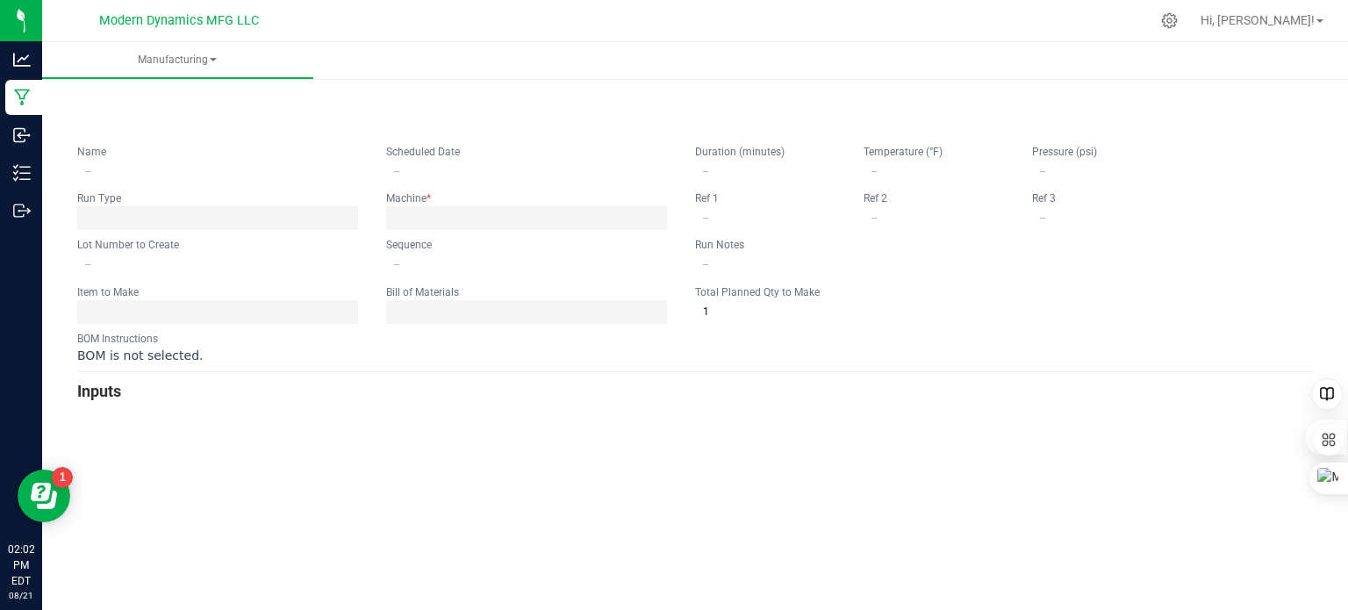
type input "Vacation Tiki Fruit Punch Rings"
type input "[DATE] 9:00 AM"
type input "VACTFPGR250820BULK"
type input "0"
type input "6,000"
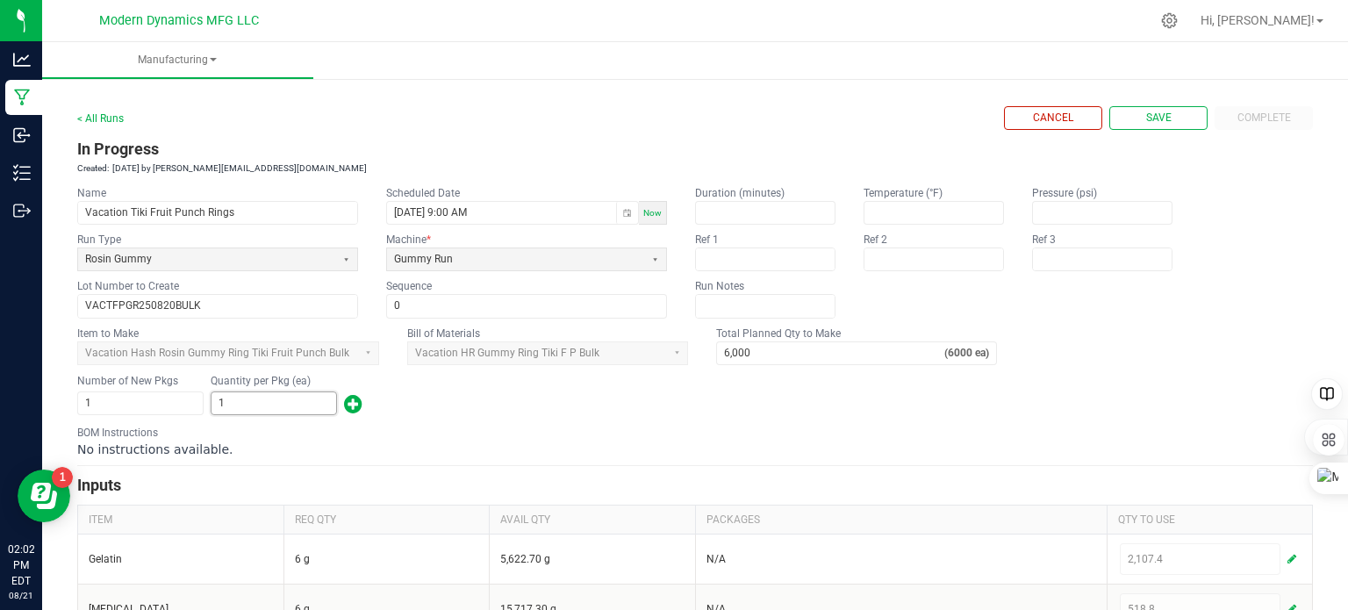
click at [254, 403] on input "1" at bounding box center [273, 403] width 125 height 22
type input "5,280"
click at [583, 425] on div "BOM Instructions No instructions available." at bounding box center [694, 441] width 1235 height 33
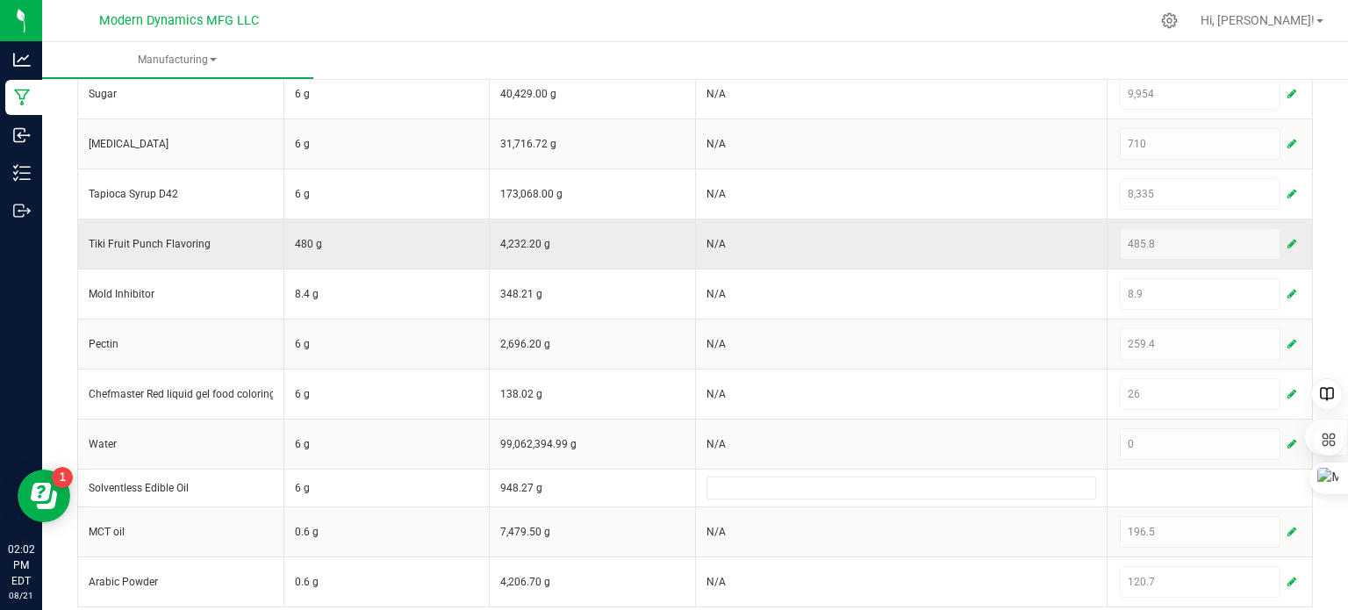
scroll to position [575, 0]
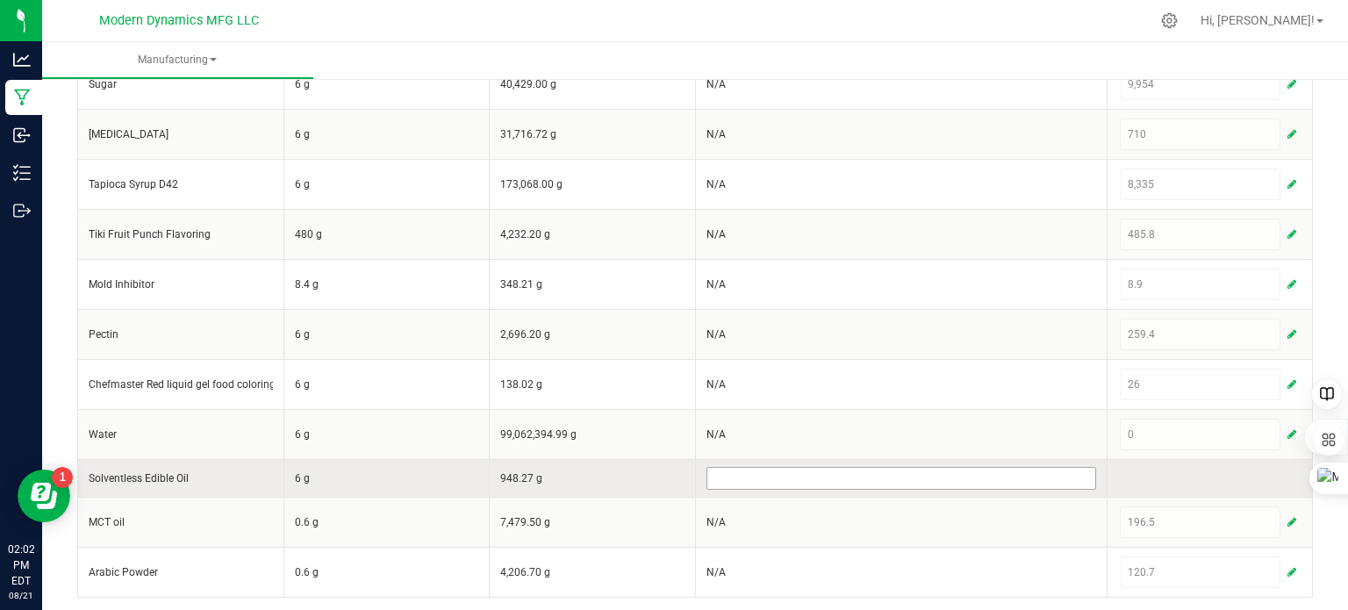
click at [915, 478] on input at bounding box center [901, 478] width 388 height 21
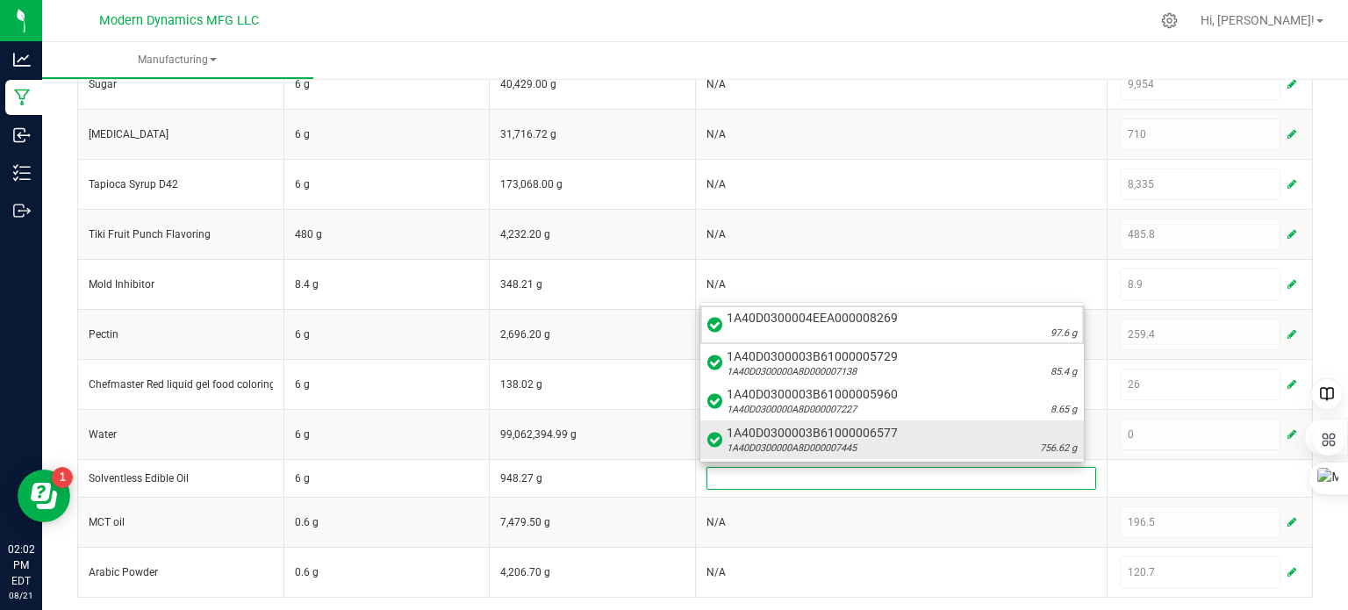
click at [916, 440] on span "1A40D0300003B61000006577" at bounding box center [901, 433] width 350 height 18
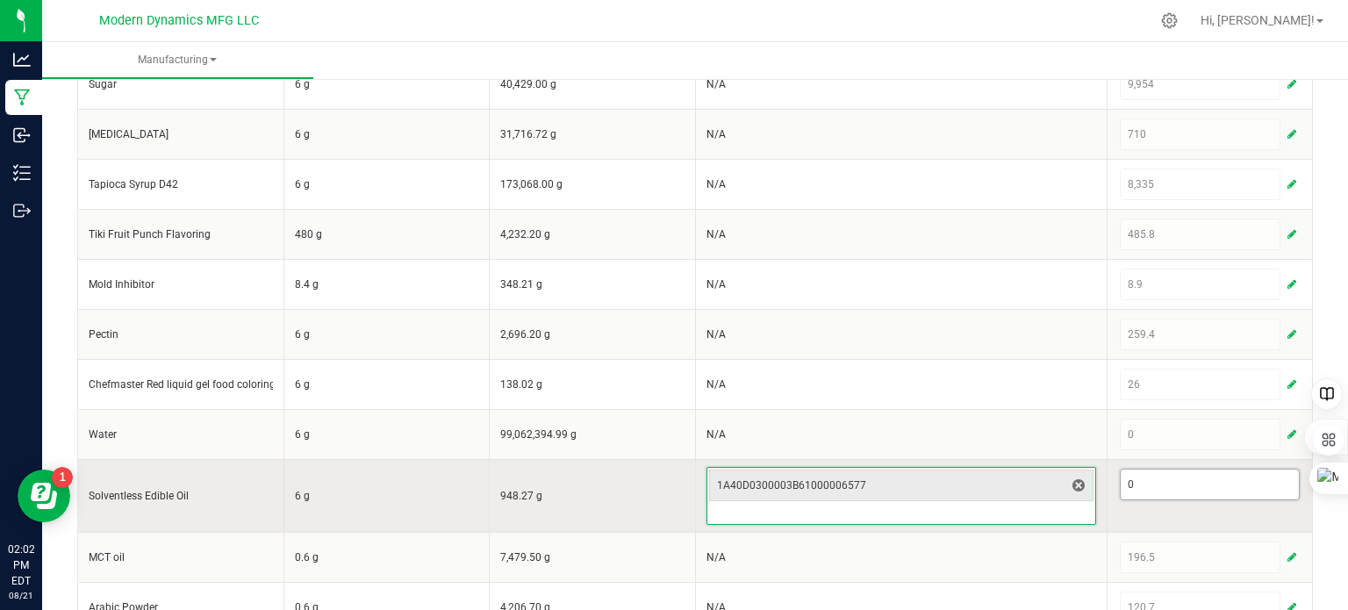
click at [1176, 476] on input "0" at bounding box center [1209, 484] width 179 height 30
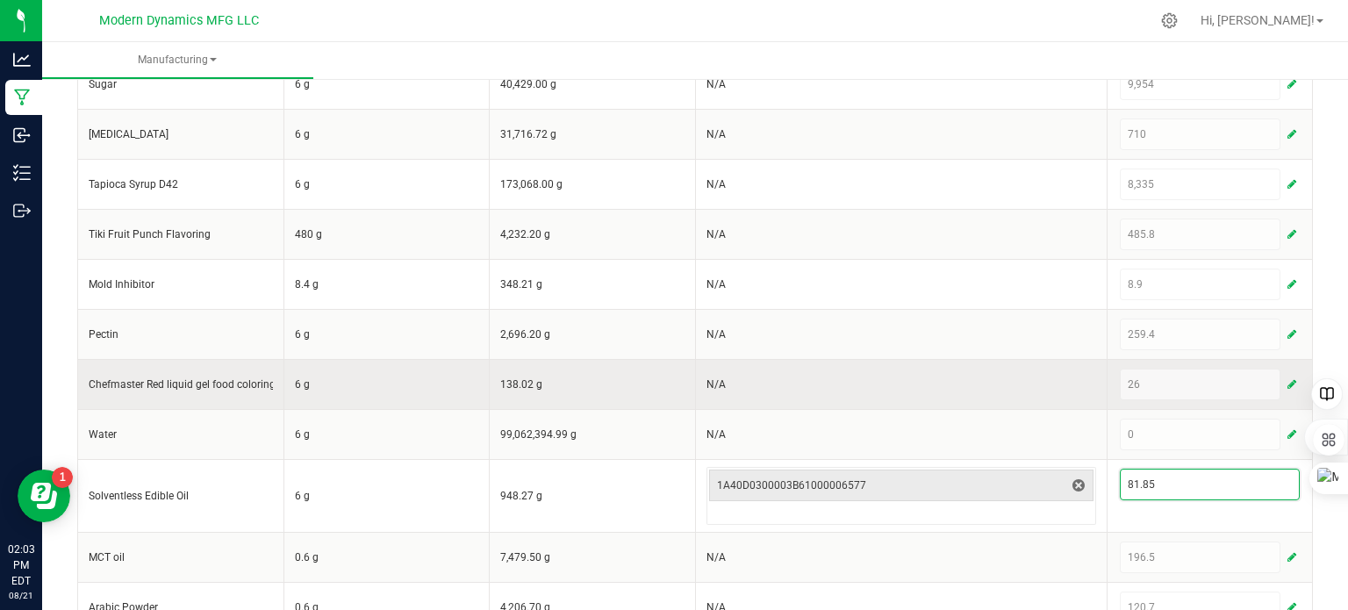
type input "81.85"
click at [967, 399] on td "N/A" at bounding box center [900, 384] width 411 height 50
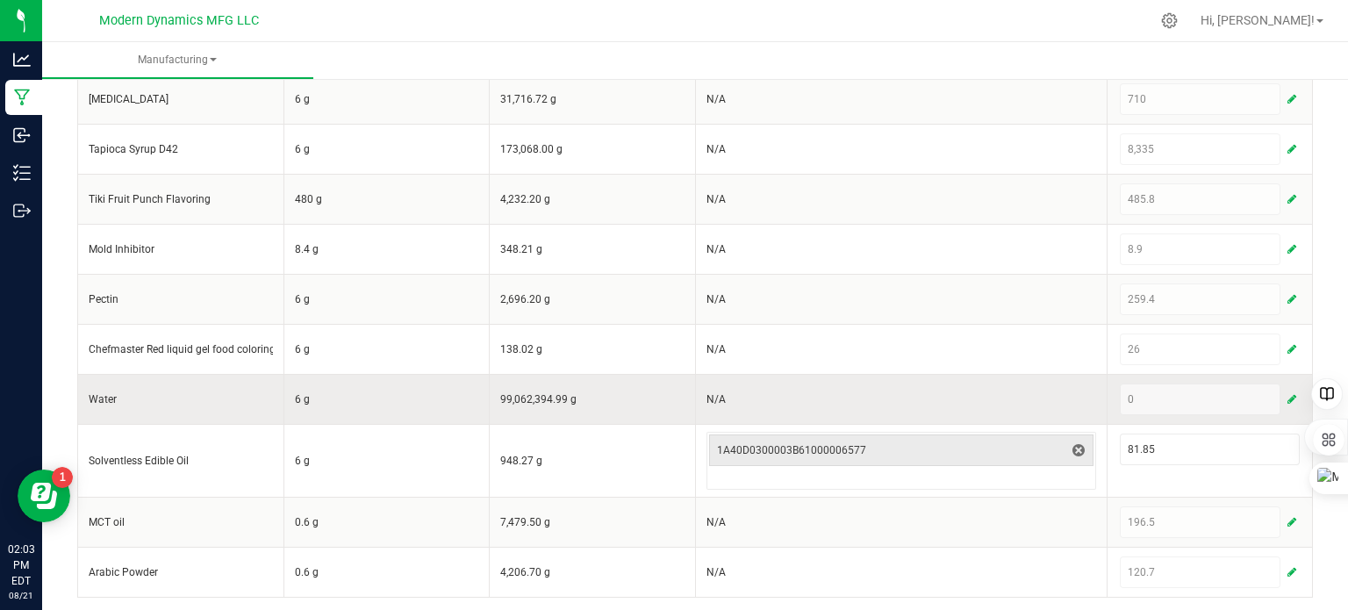
click at [1287, 395] on span "button" at bounding box center [1291, 399] width 9 height 14
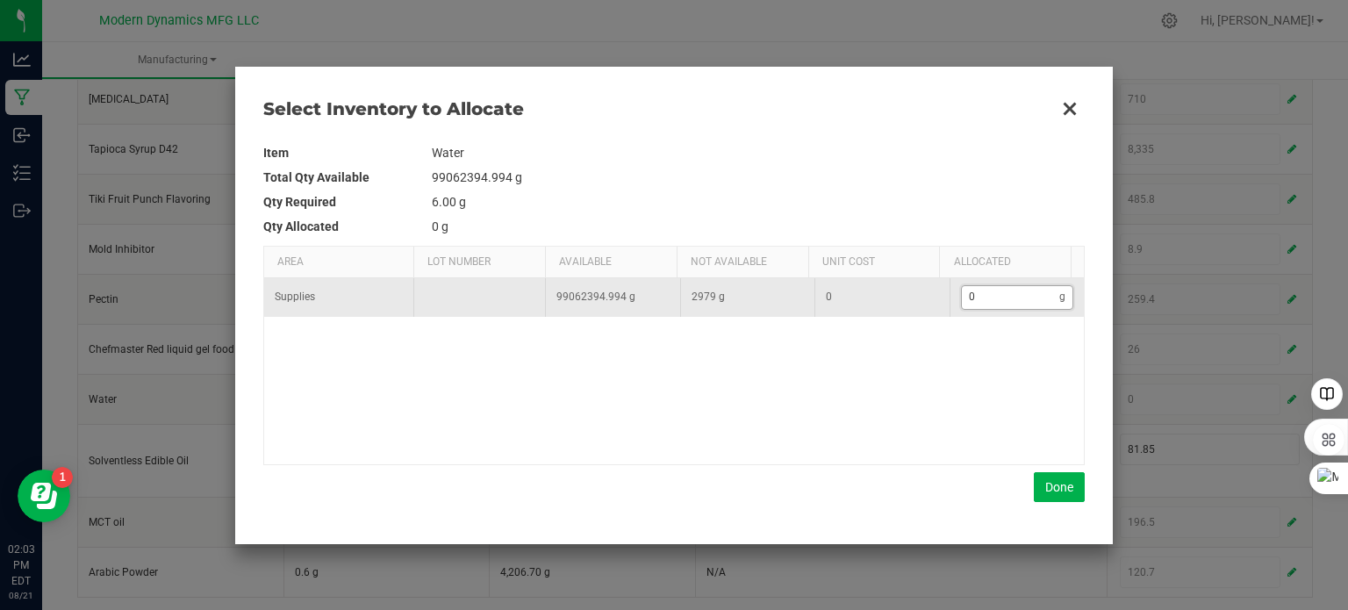
click at [978, 297] on input "0" at bounding box center [1010, 297] width 98 height 22
type input "6"
type input "68"
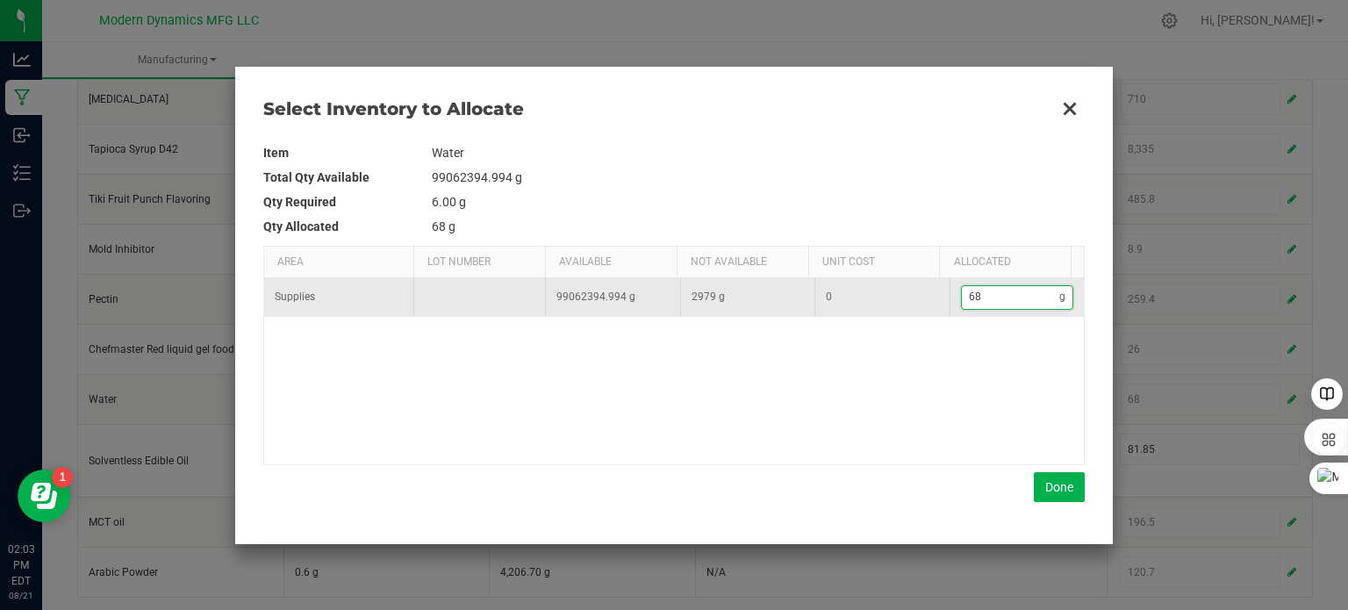
type input "683"
type input "6,832"
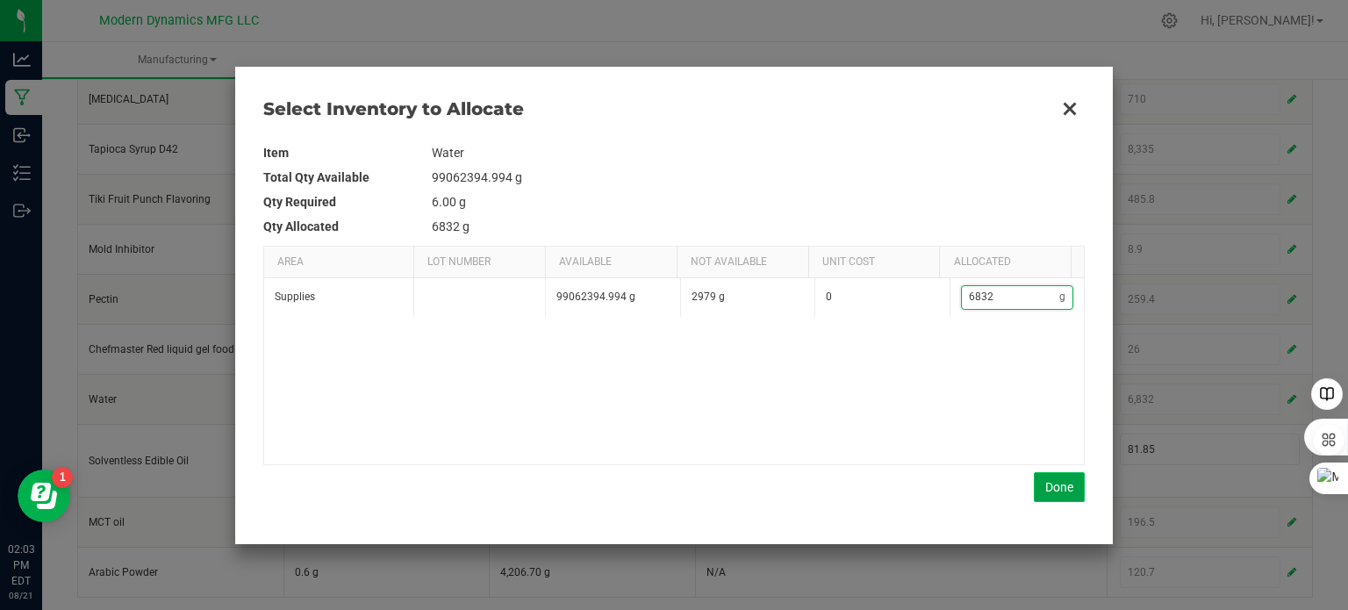
type input "6,832"
click at [1059, 490] on button "Done" at bounding box center [1058, 487] width 51 height 30
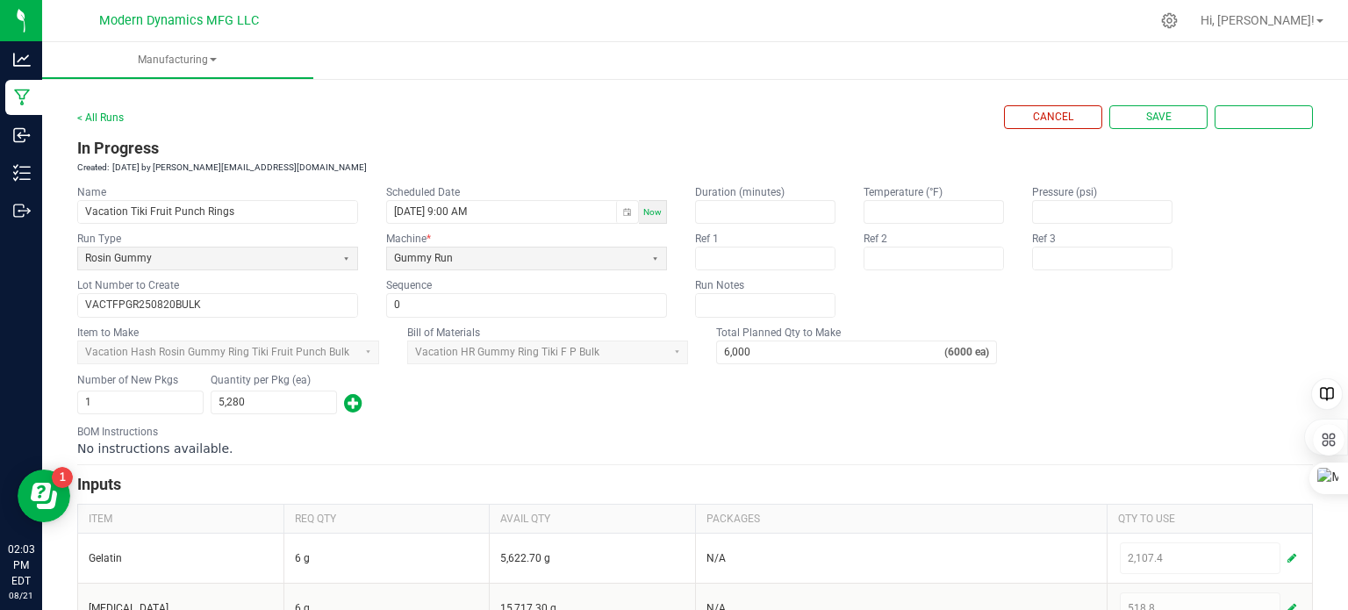
scroll to position [0, 0]
click at [1256, 118] on span "Complete" at bounding box center [1264, 118] width 54 height 15
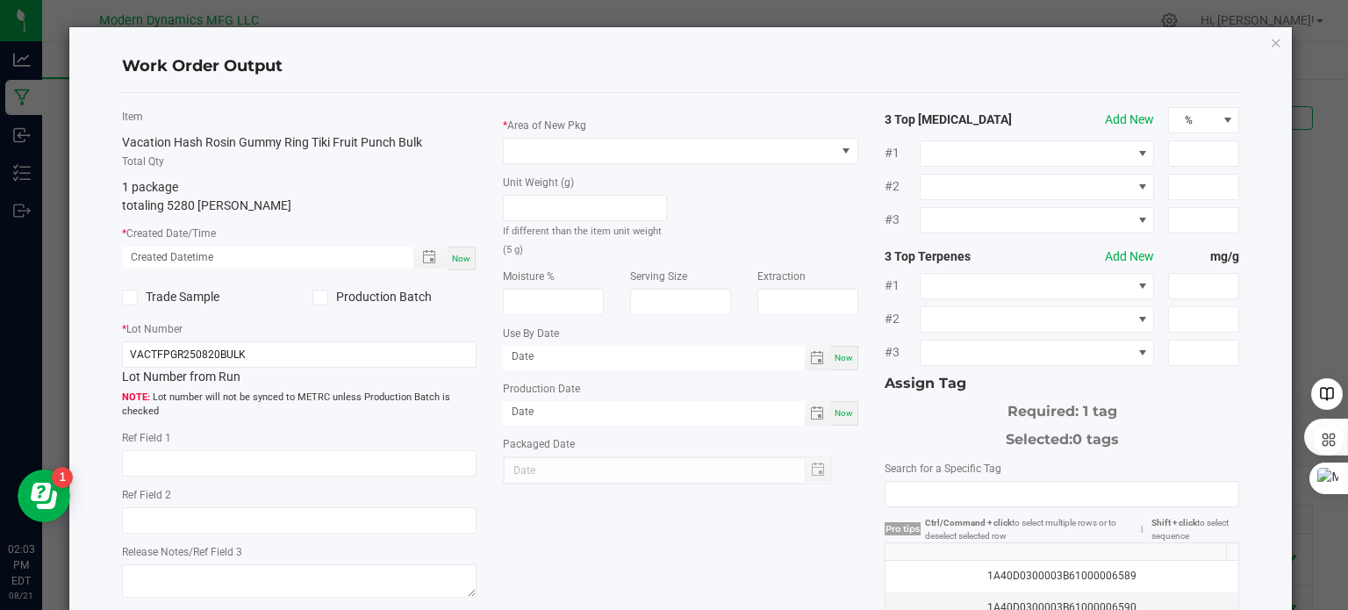
click at [470, 254] on div "Now" at bounding box center [461, 259] width 28 height 24
type input "[DATE] 2:03 PM"
type input "[DATE]"
click at [317, 297] on icon at bounding box center [319, 297] width 11 height 0
click at [0, 0] on input "Production Batch" at bounding box center [0, 0] width 0 height 0
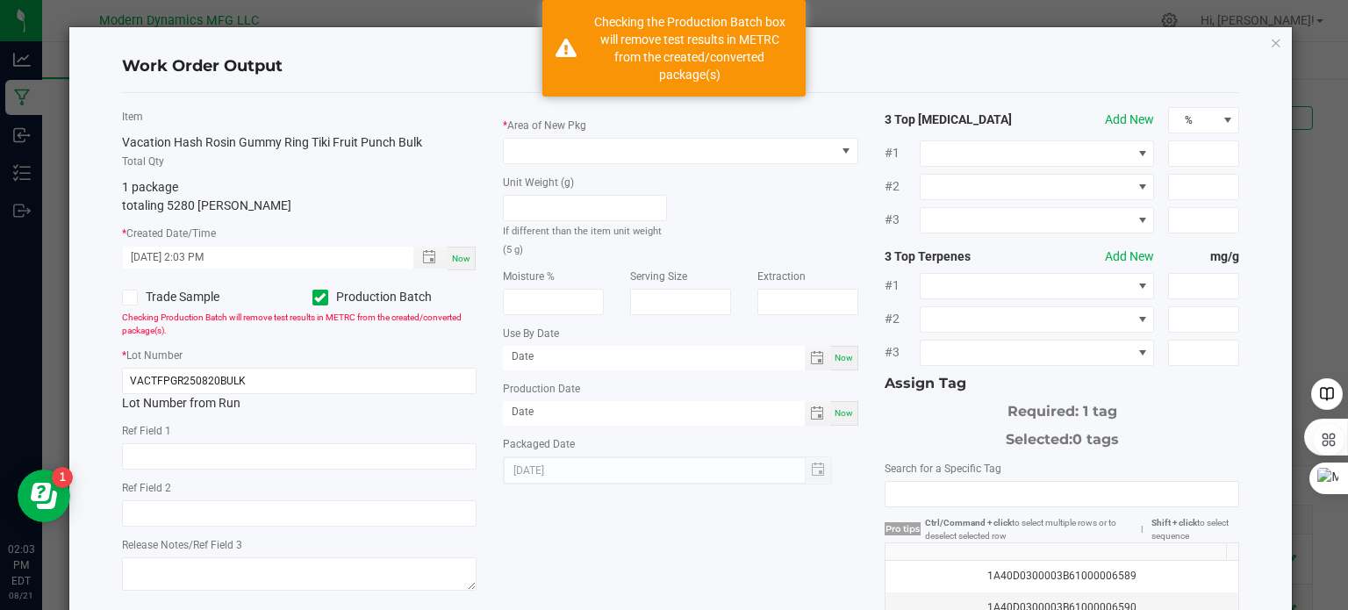
click at [852, 411] on div "* Area of New Pkg Unit Weight (g) If different than the item unit weight (5 g) …" at bounding box center [681, 295] width 382 height 377
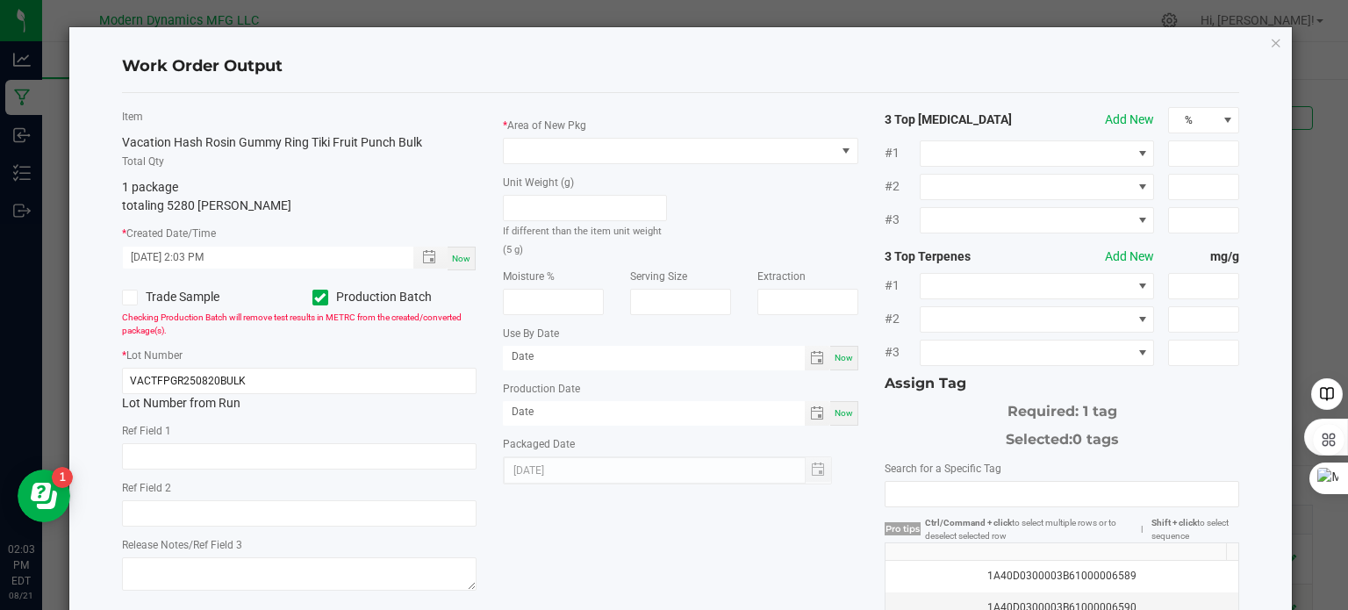
click at [843, 413] on span "Now" at bounding box center [843, 413] width 18 height 10
type input "[DATE]"
click at [834, 356] on span "Now" at bounding box center [843, 358] width 18 height 10
click at [554, 354] on input "[DATE]" at bounding box center [654, 357] width 302 height 22
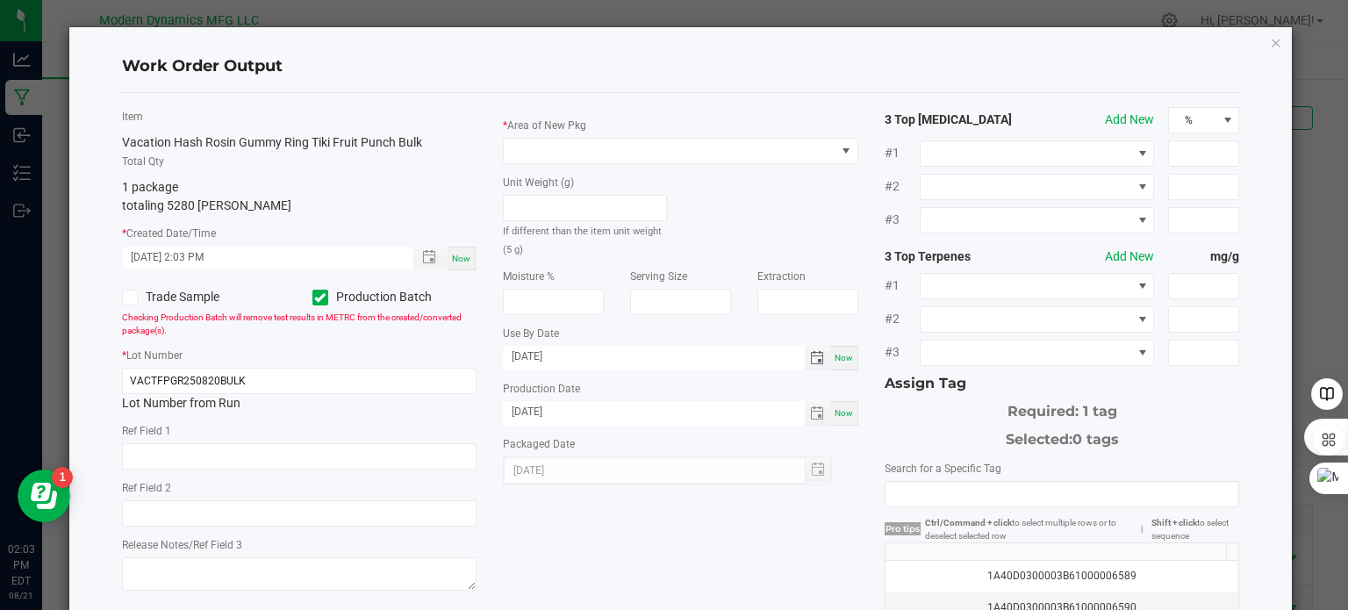
click at [560, 354] on input "[DATE]" at bounding box center [654, 357] width 302 height 22
type input "[DATE]"
click at [625, 535] on div "Item Vacation Hash Rosin Gummy Ring Tiki Fruit Punch Bulk Total Qty 1 package t…" at bounding box center [681, 421] width 1144 height 628
click at [616, 144] on span at bounding box center [670, 151] width 332 height 25
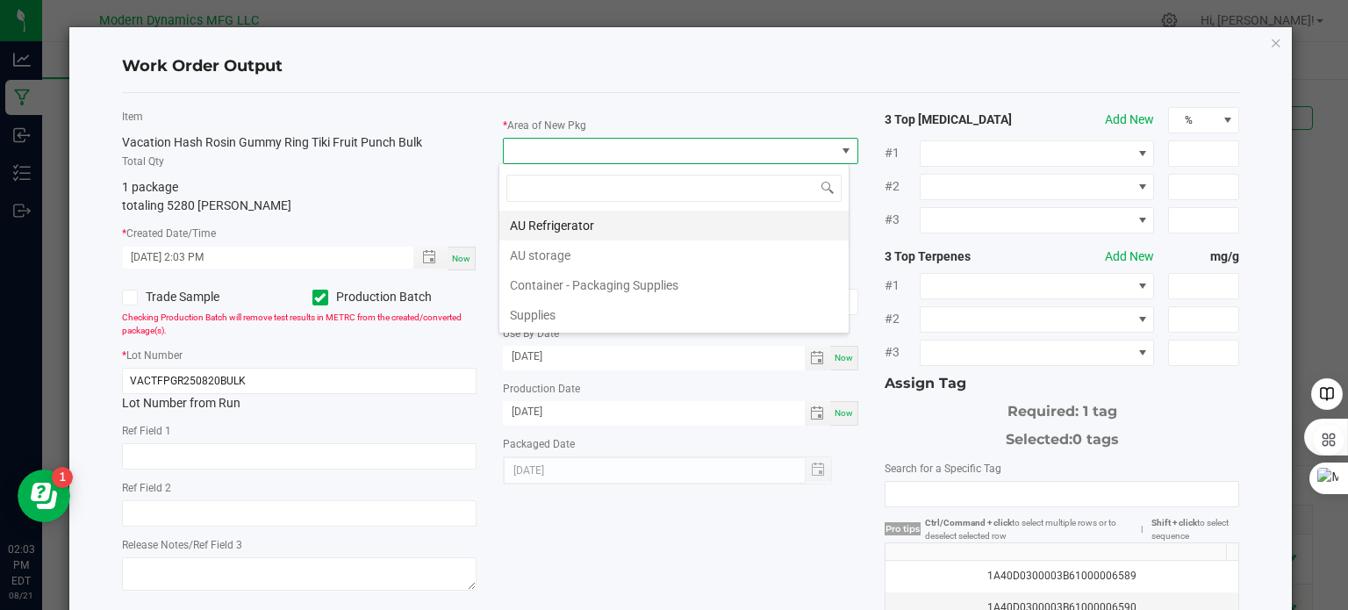
scroll to position [25, 351]
click at [623, 247] on li "AU storage" at bounding box center [673, 255] width 349 height 30
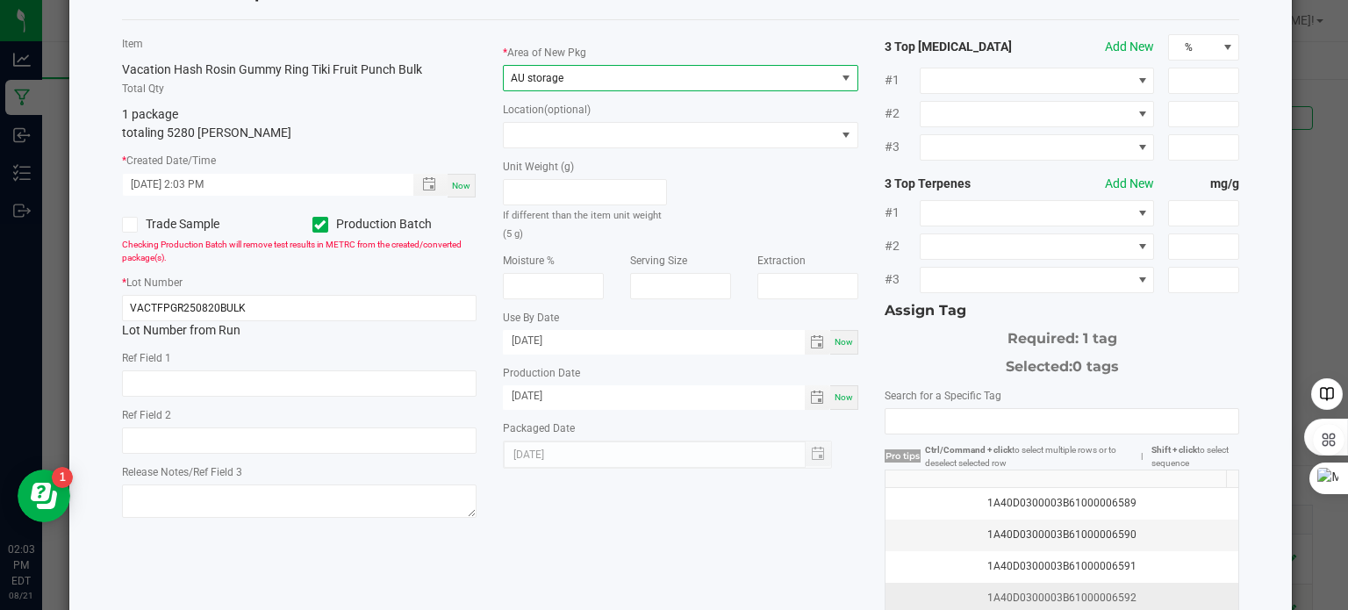
scroll to position [175, 0]
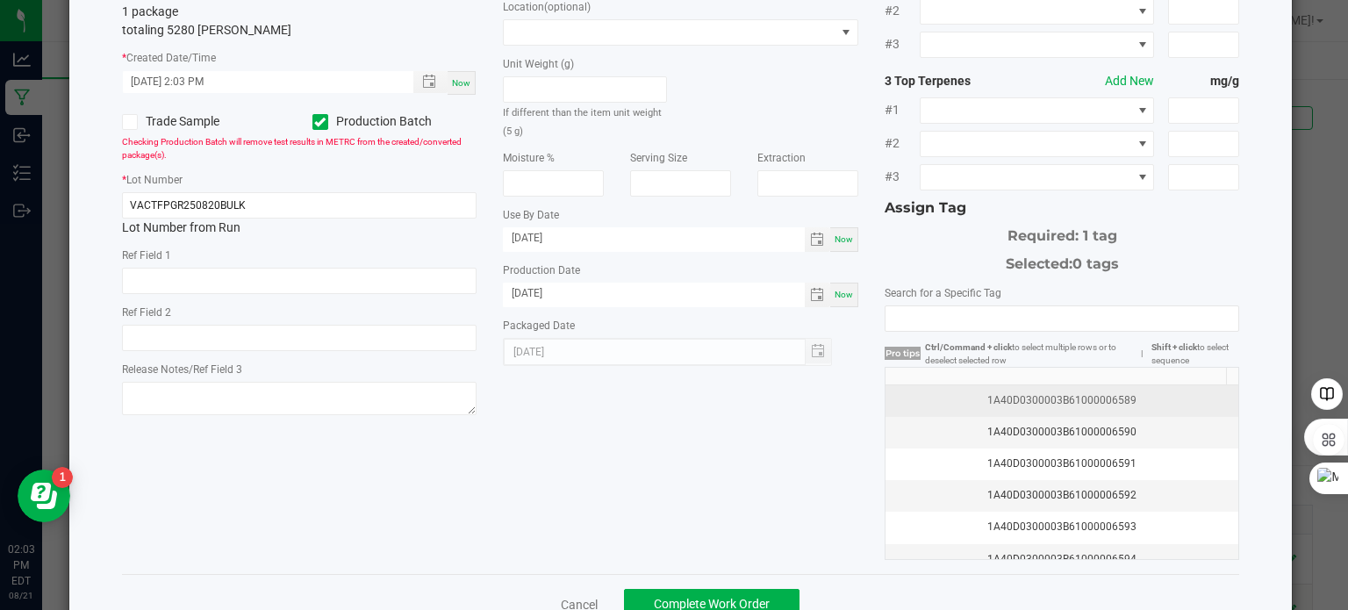
click at [1083, 394] on div "1A40D0300003B61000006589" at bounding box center [1062, 400] width 332 height 17
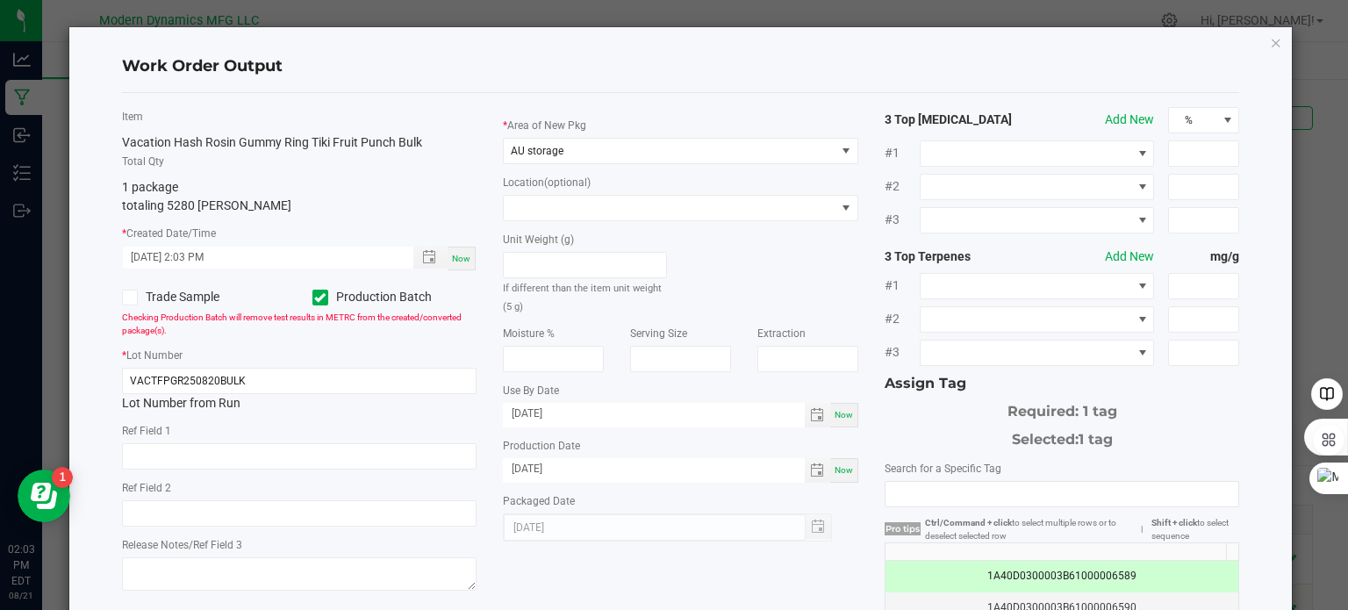
scroll to position [224, 0]
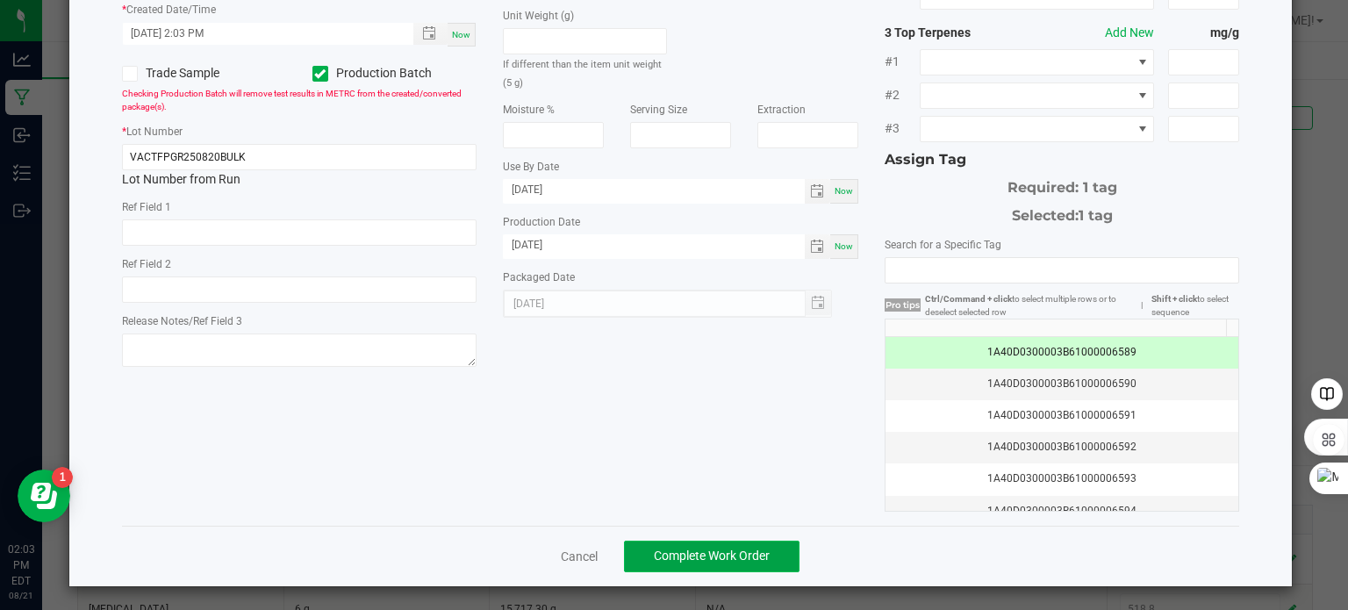
click at [761, 554] on span "Complete Work Order" at bounding box center [712, 555] width 116 height 14
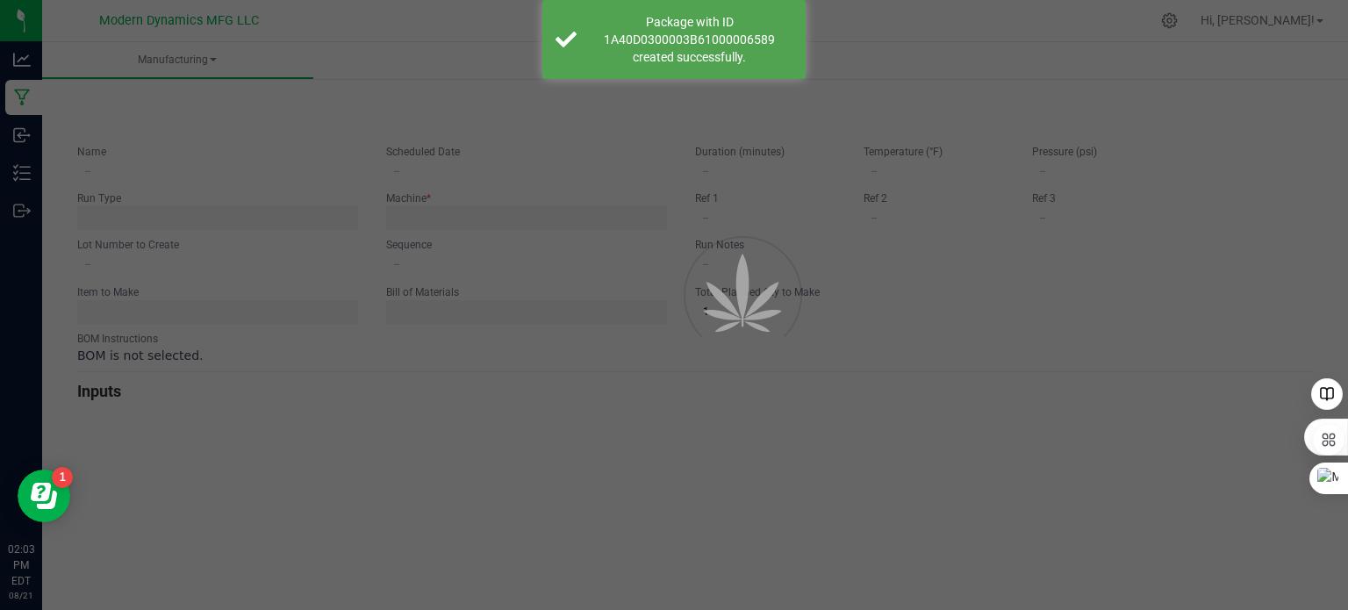
type input "Vacation Tiki Fruit Punch Rings"
type input "[DATE] 9:00 AM"
type input "VACTFPGR250820BULK"
type input "0"
type input "6,000"
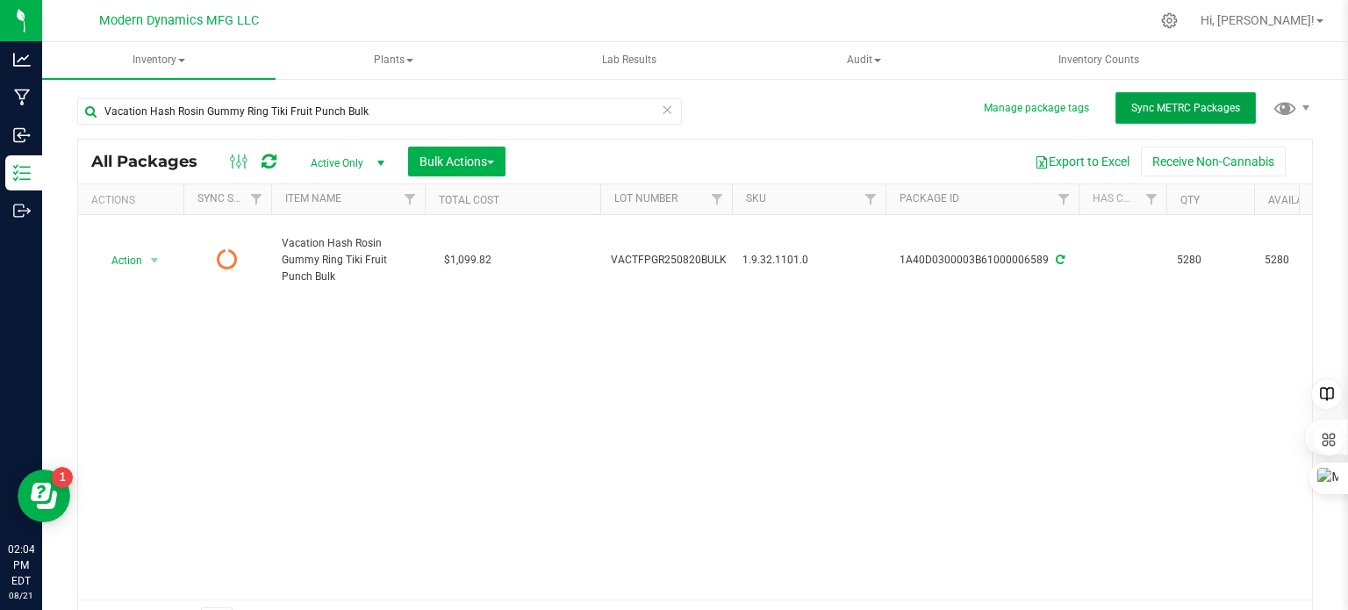
click at [1126, 98] on button "Sync METRC Packages" at bounding box center [1185, 108] width 140 height 32
